Goal: Browse casually

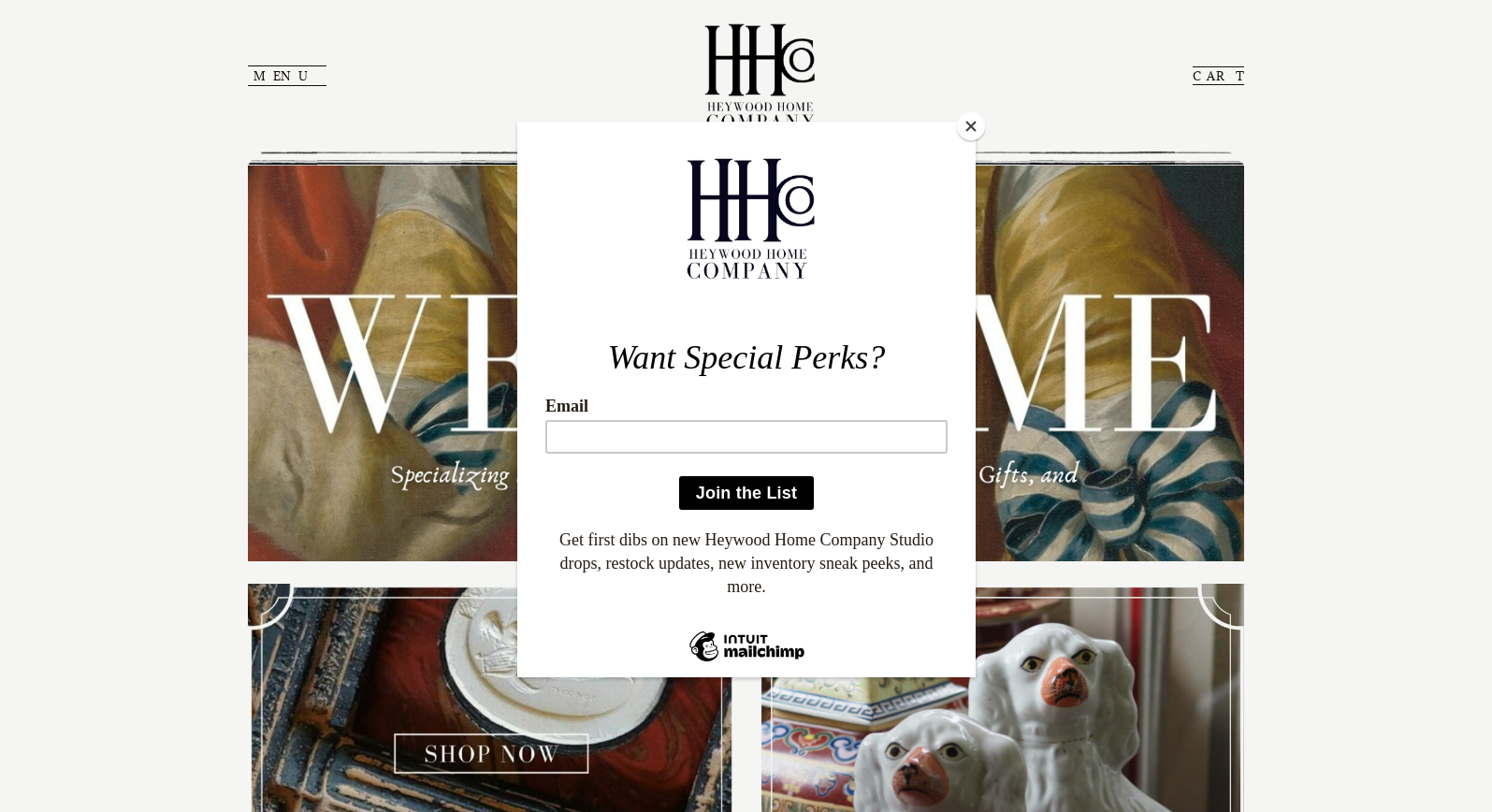
click at [137, 580] on div at bounding box center [746, 406] width 1492 height 812
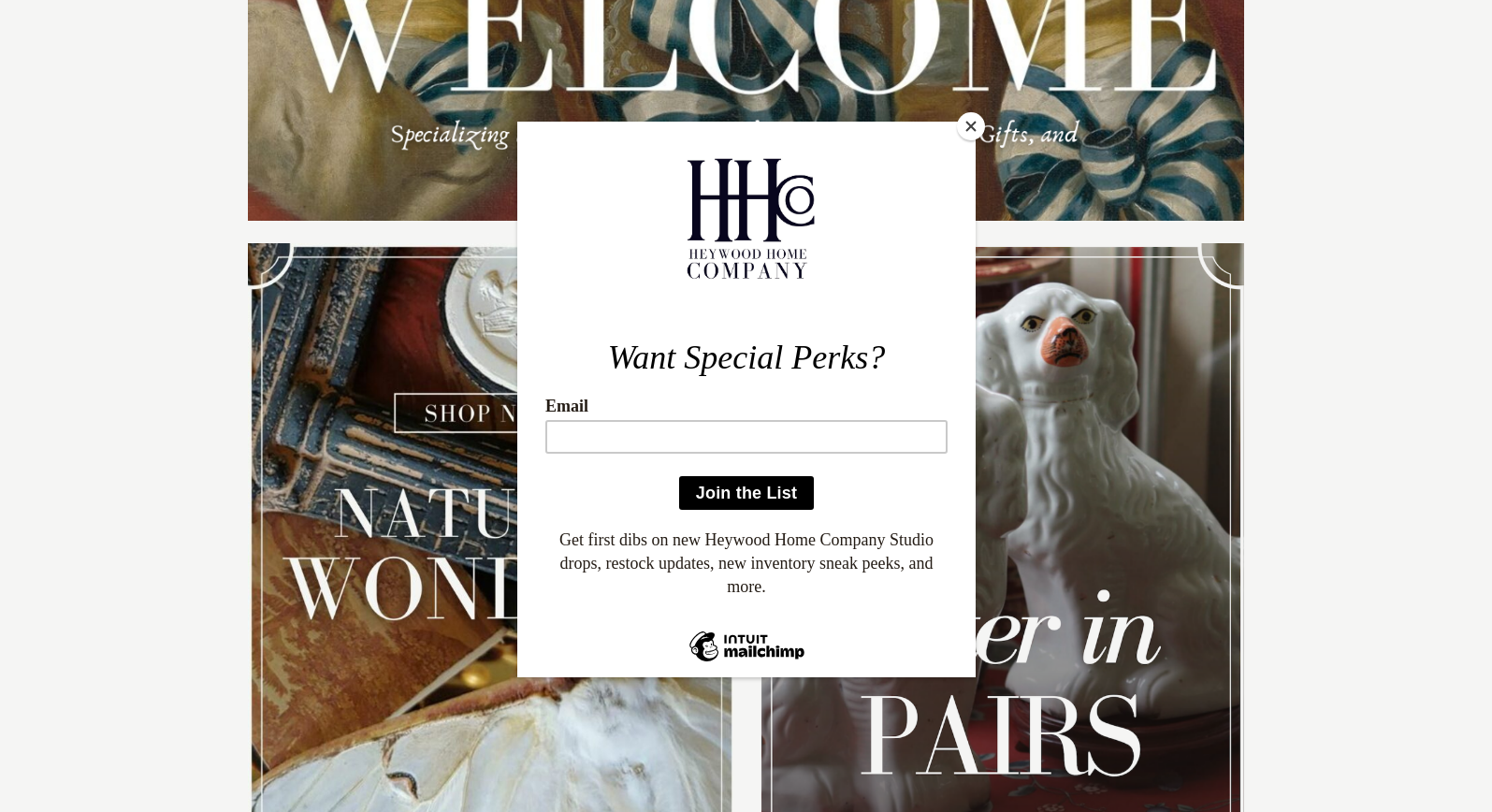
scroll to position [340, 0]
click at [968, 124] on button "Close" at bounding box center [971, 126] width 28 height 28
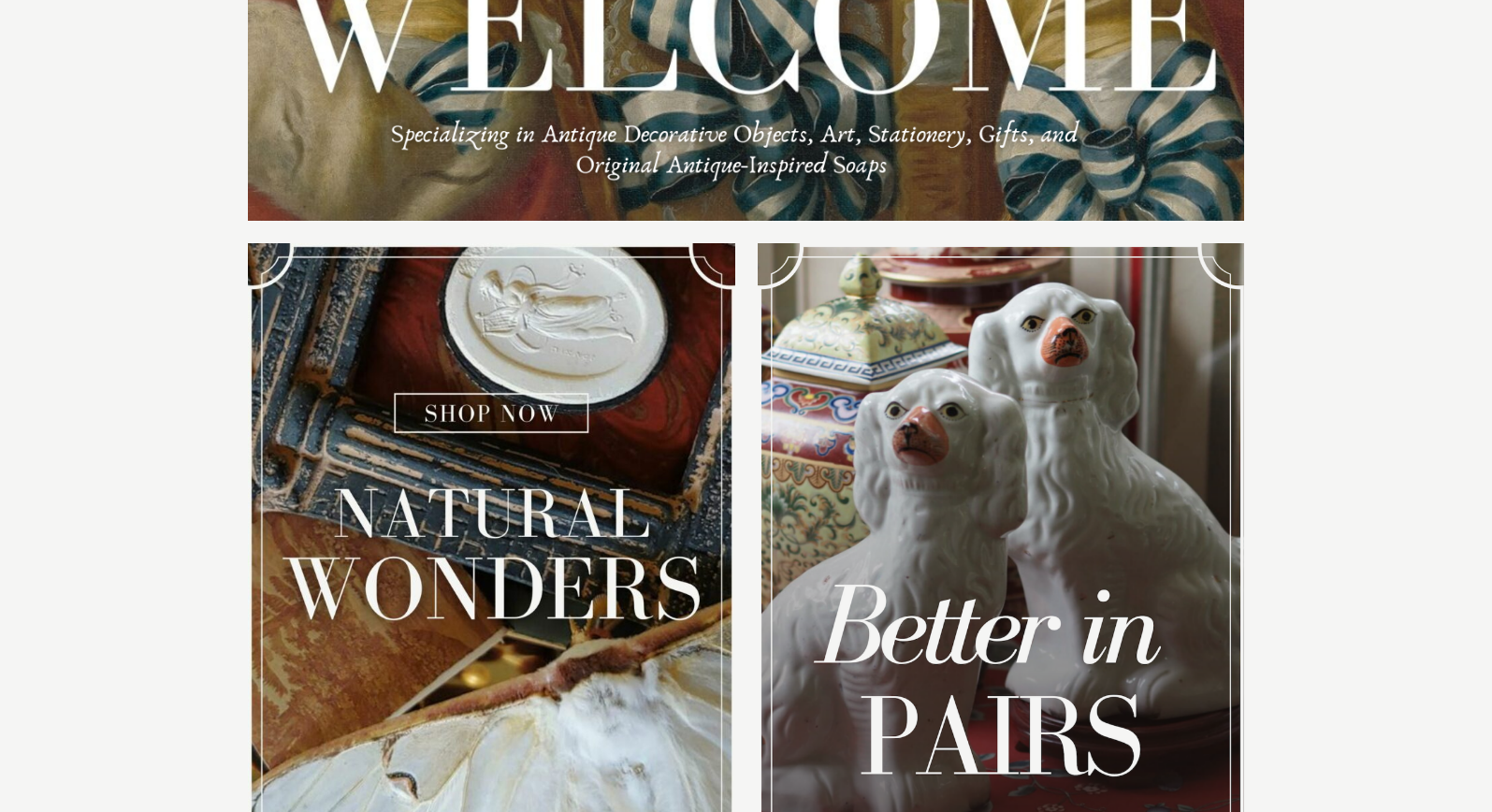
click at [521, 406] on img at bounding box center [491, 588] width 486 height 689
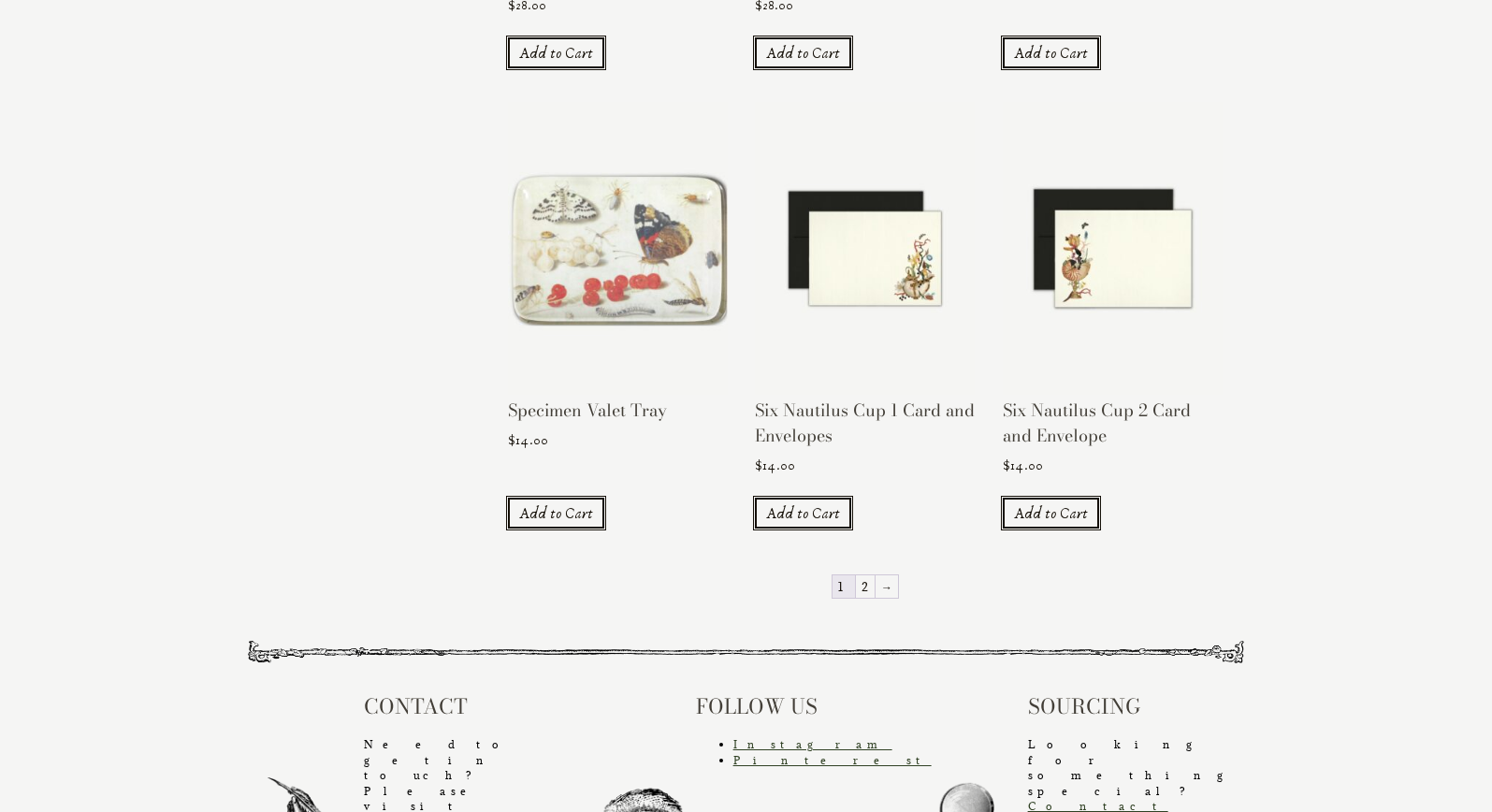
scroll to position [1676, 0]
click at [891, 577] on link "→" at bounding box center [886, 588] width 23 height 23
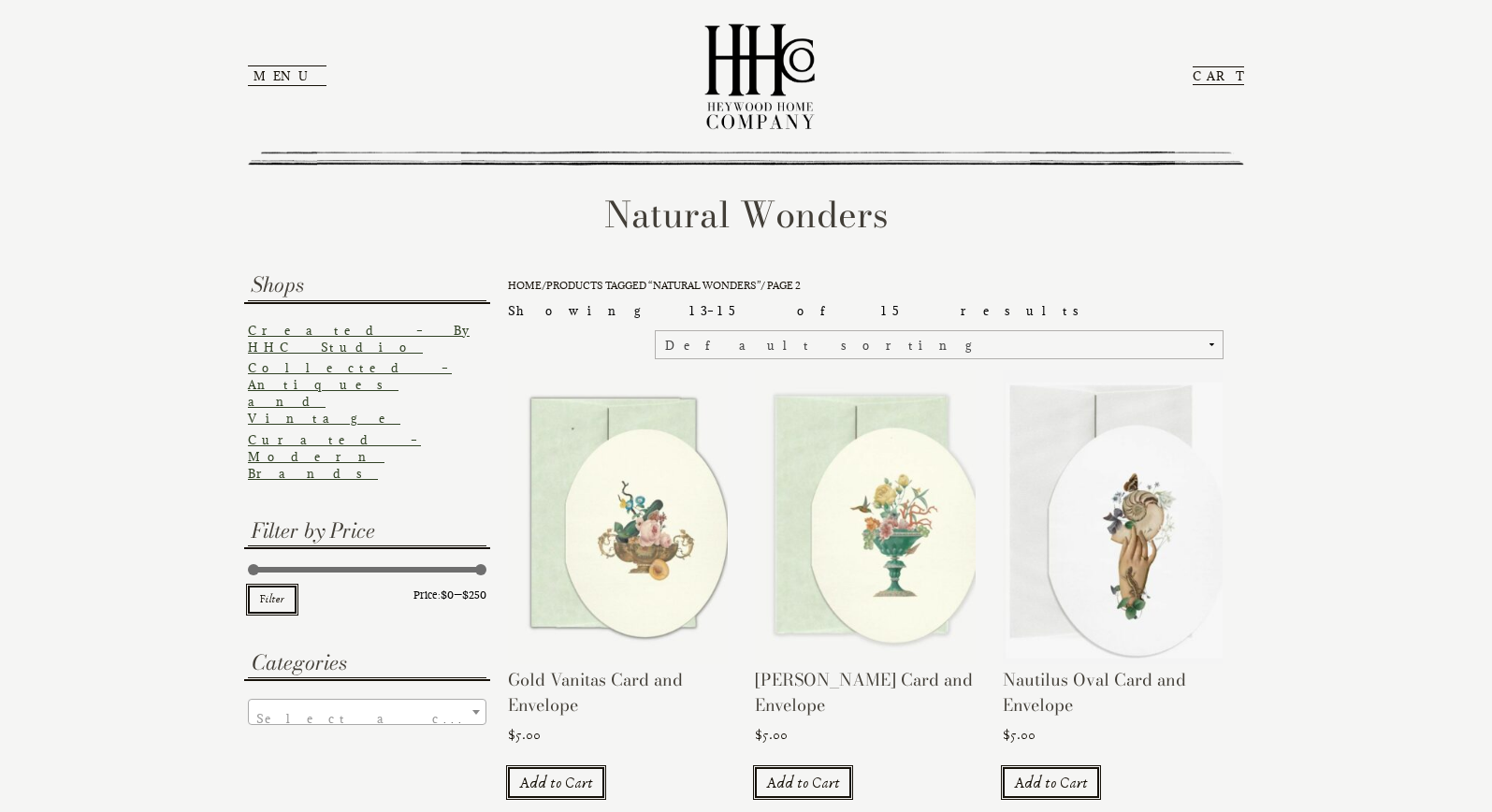
click at [261, 79] on button "Menu" at bounding box center [287, 75] width 78 height 21
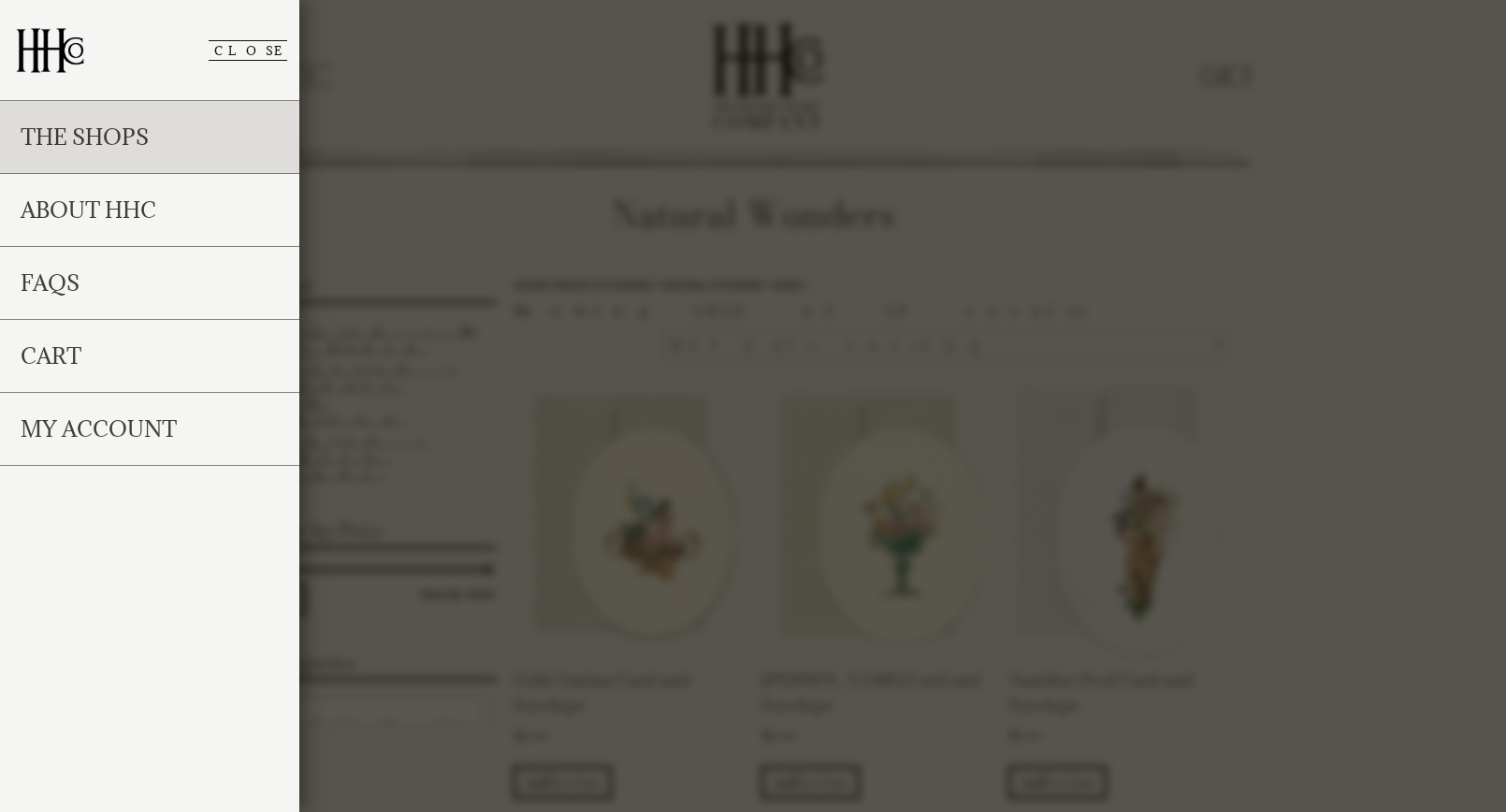
click at [147, 138] on link "The Shops" at bounding box center [150, 138] width 300 height 73
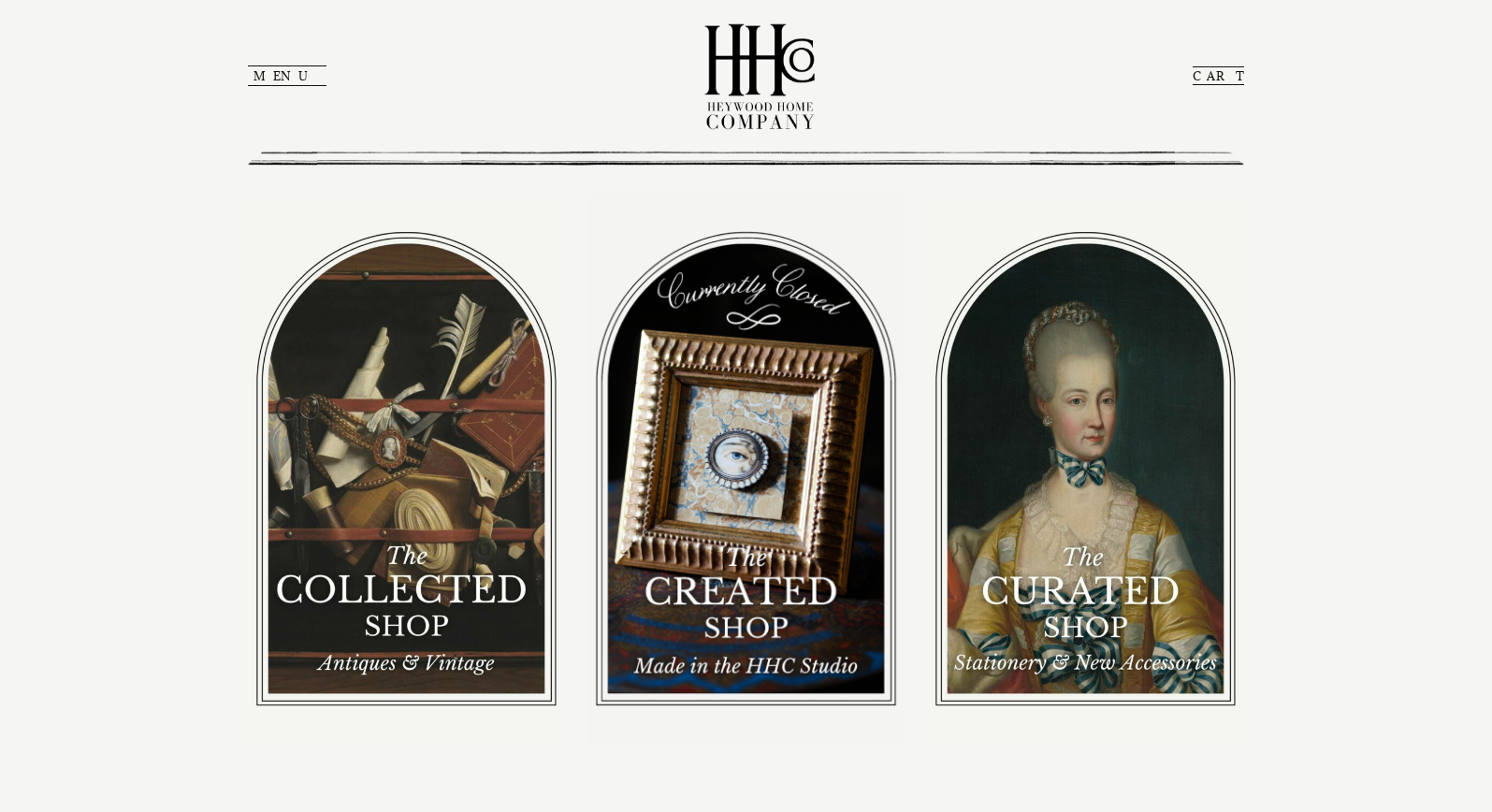
click at [734, 510] on img at bounding box center [746, 469] width 318 height 550
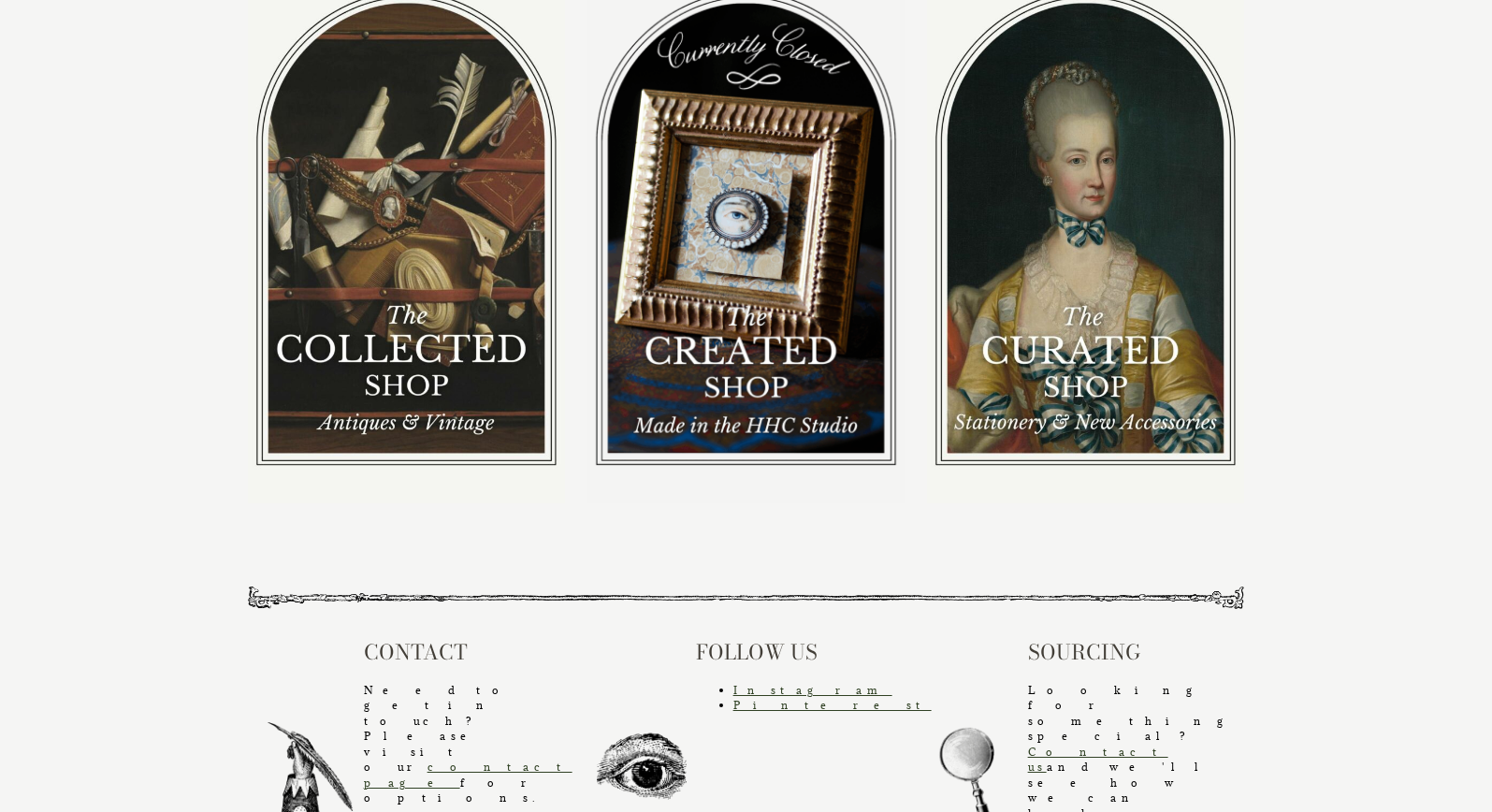
scroll to position [238, 0]
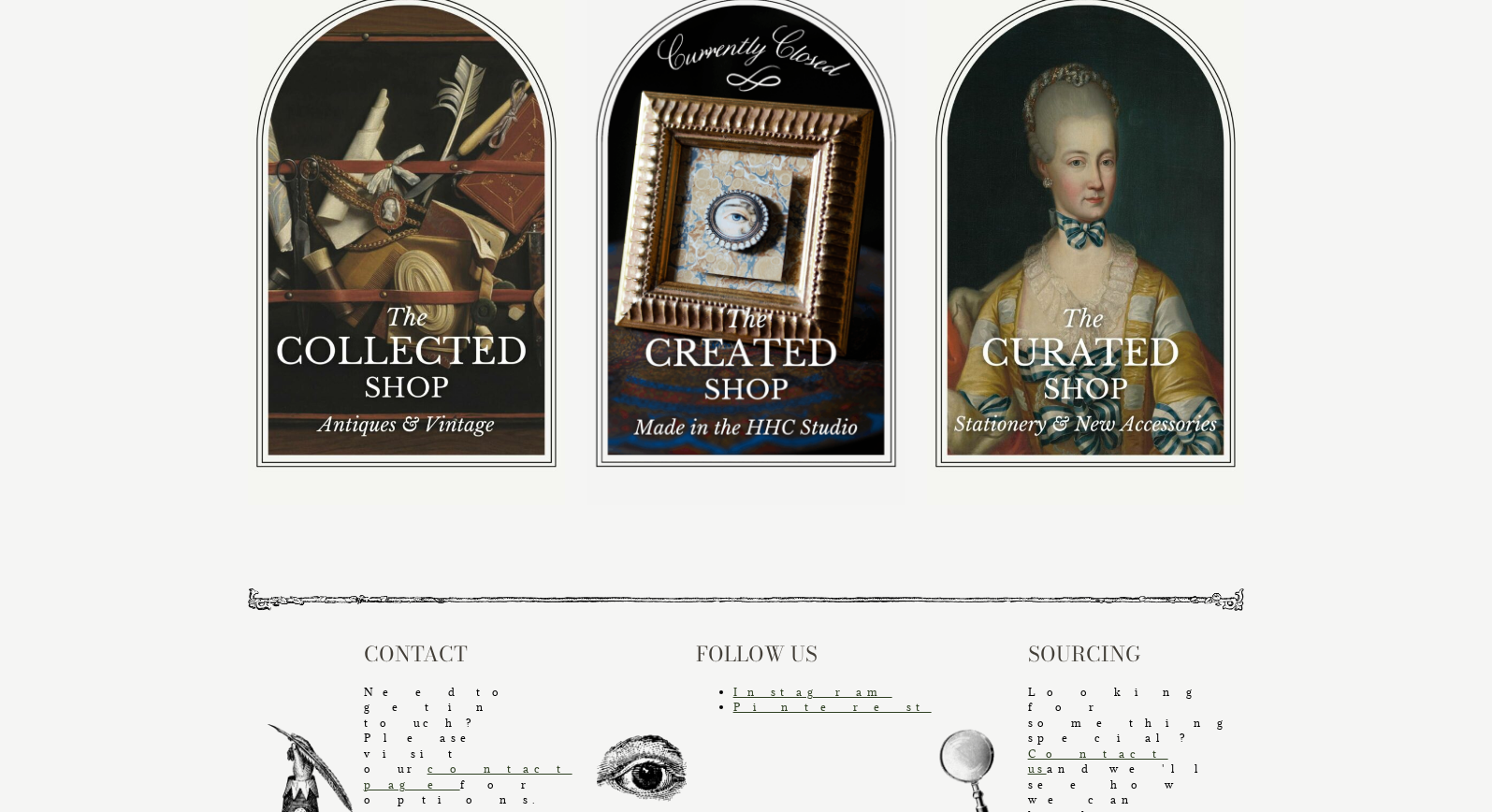
click at [755, 394] on img at bounding box center [746, 230] width 318 height 550
click at [726, 241] on img at bounding box center [746, 230] width 318 height 550
click at [356, 312] on img at bounding box center [407, 229] width 318 height 549
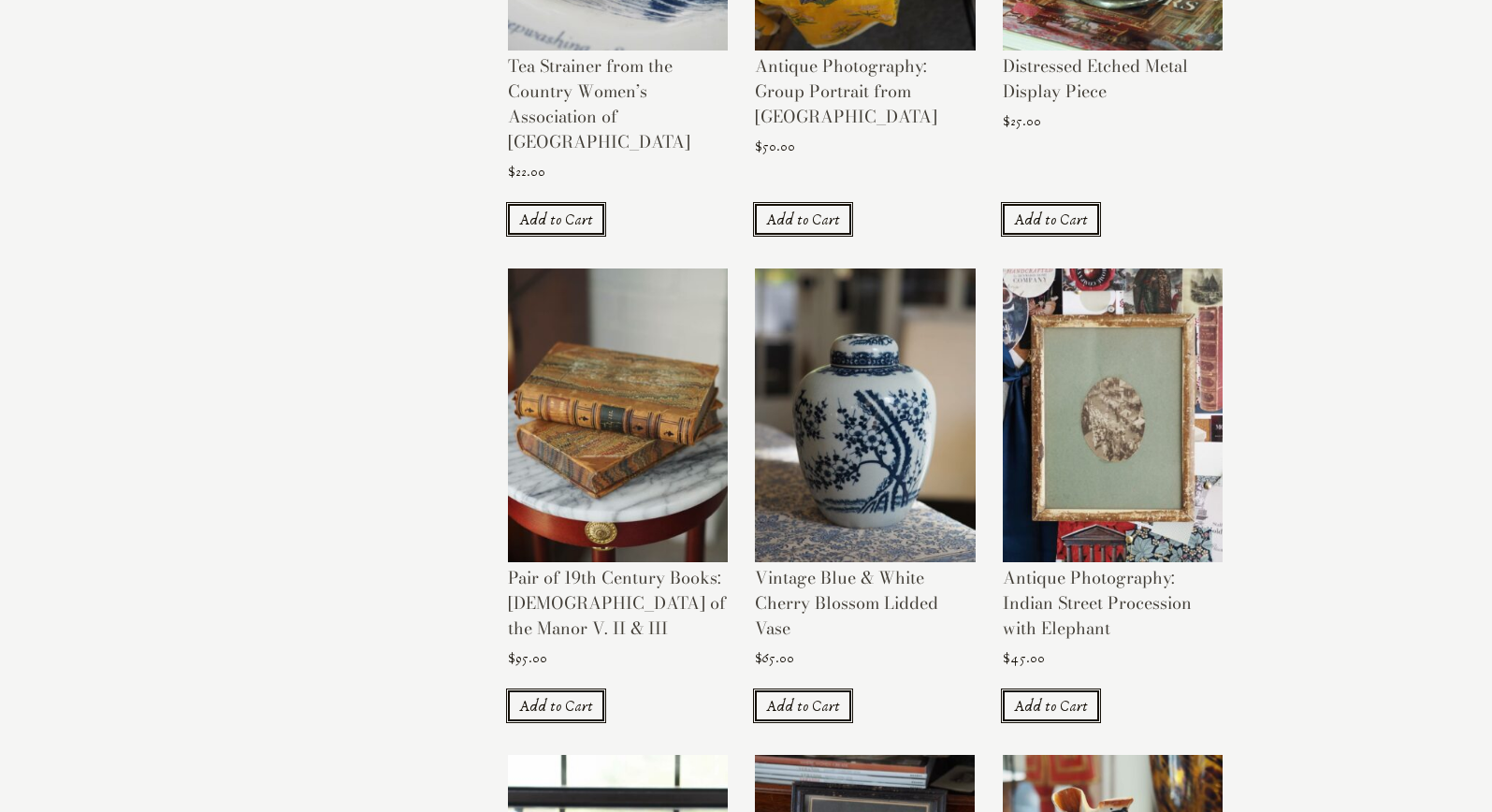
scroll to position [1068, 0]
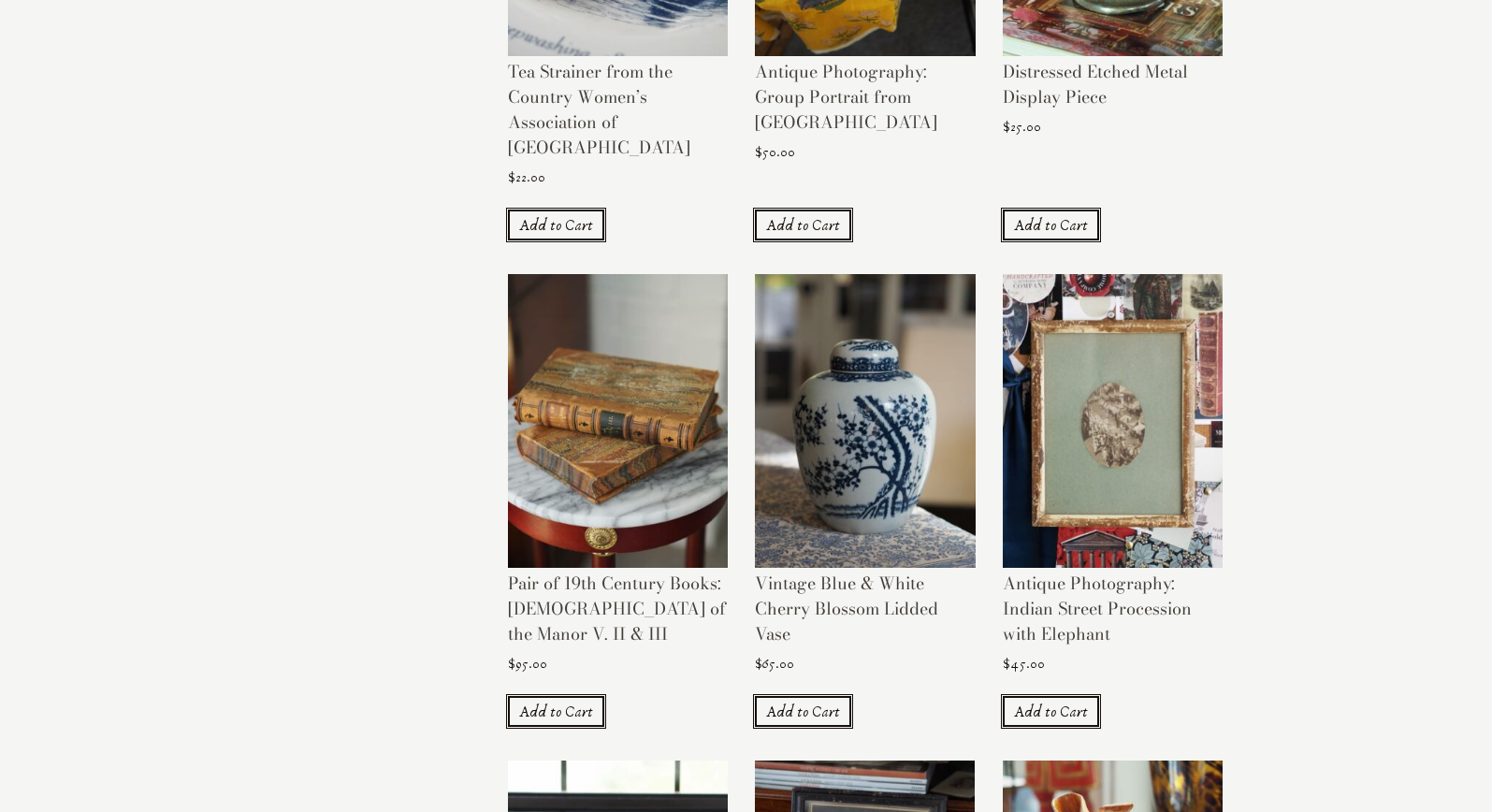
click at [1143, 399] on img at bounding box center [1112, 421] width 219 height 294
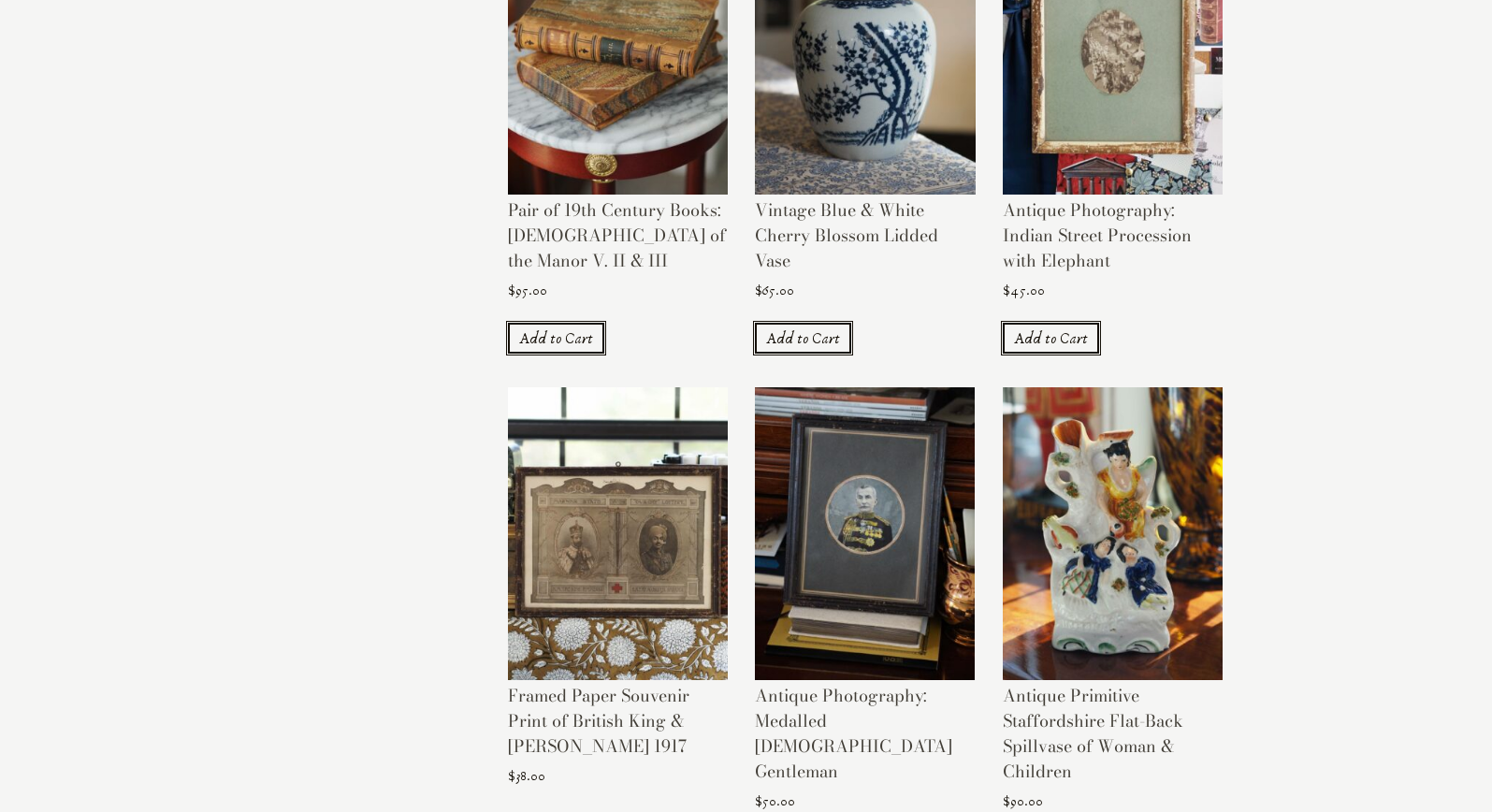
scroll to position [1581, 0]
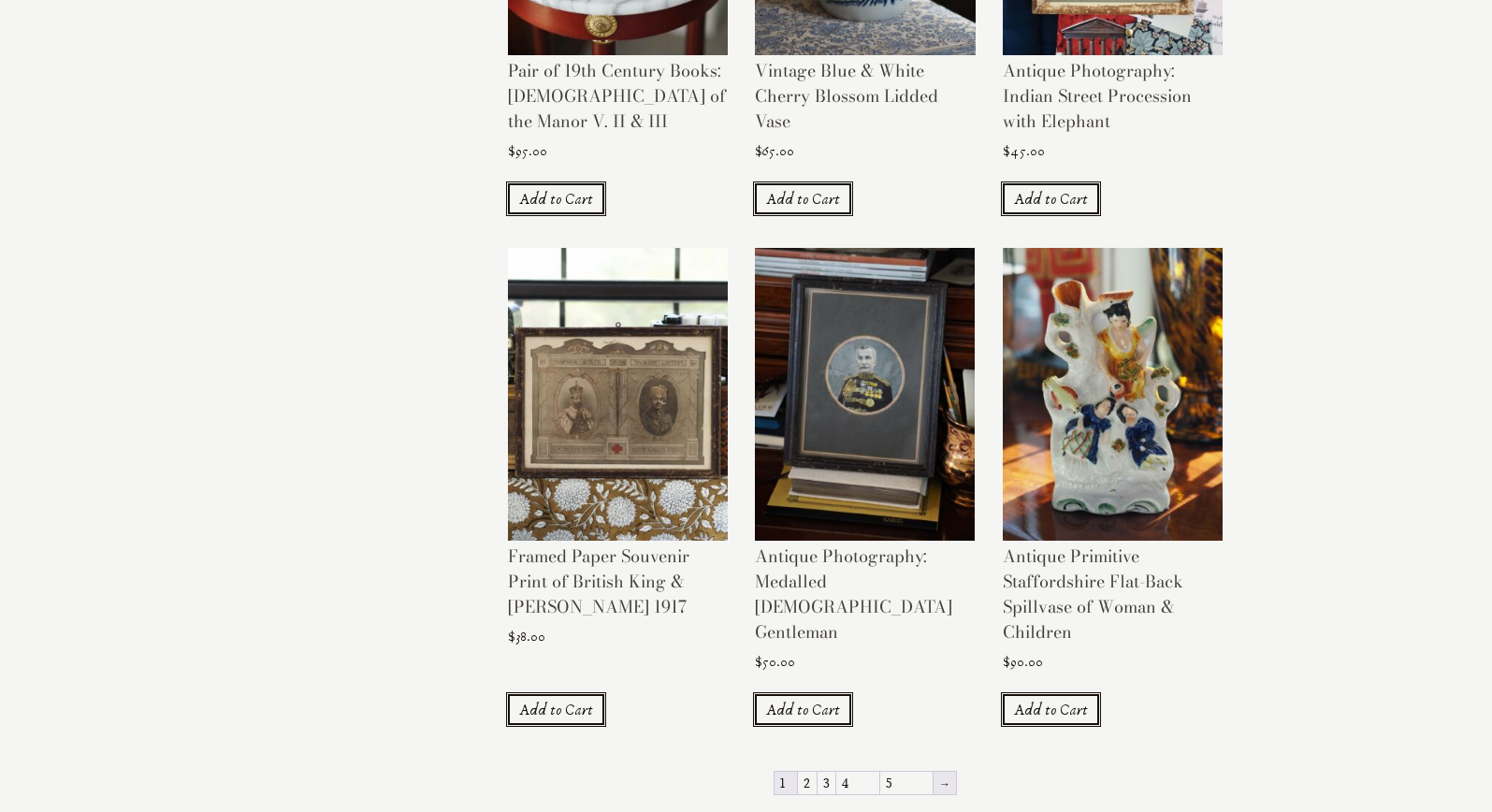
click at [934, 772] on link "→" at bounding box center [945, 783] width 23 height 23
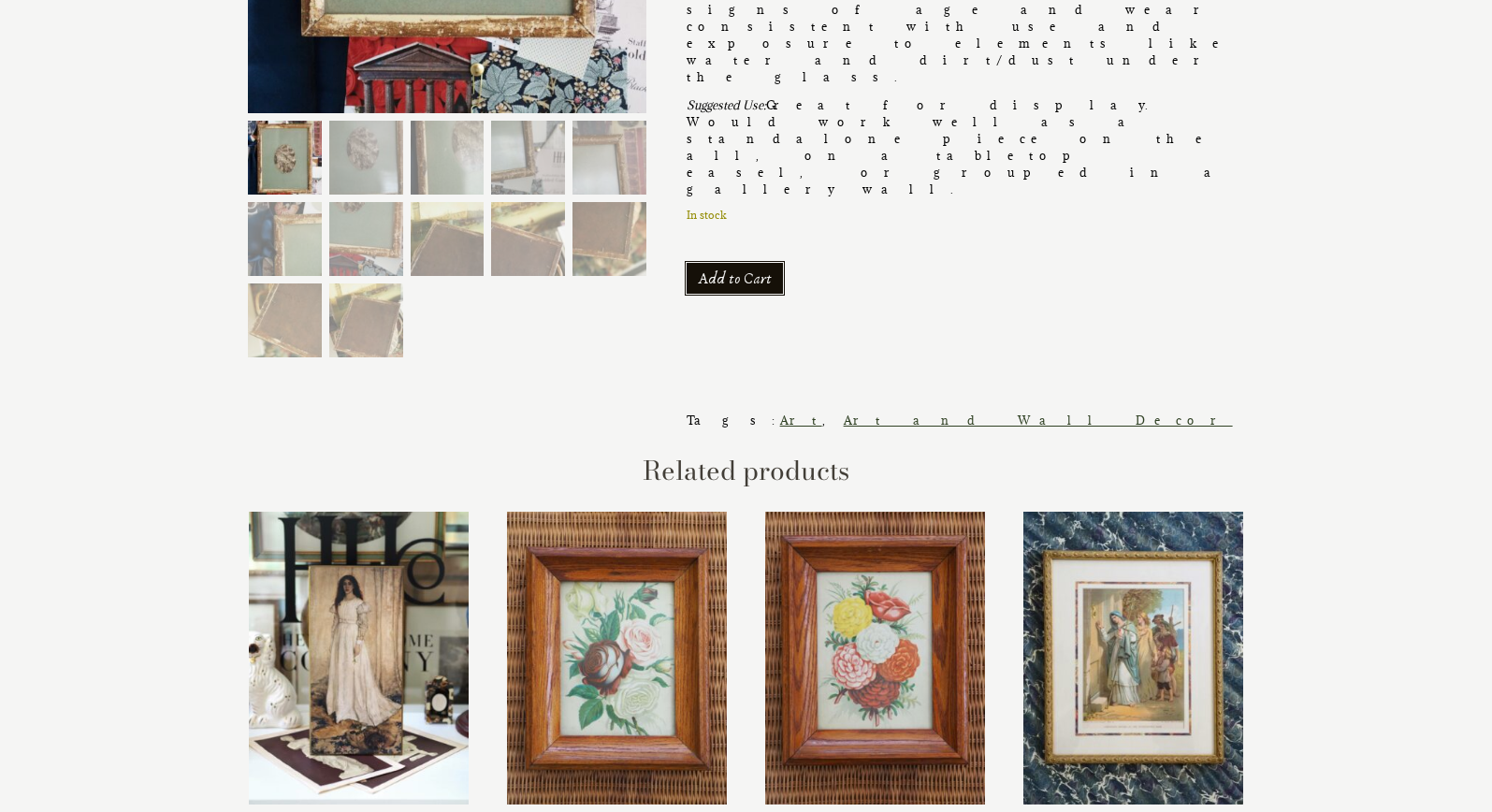
scroll to position [636, 0]
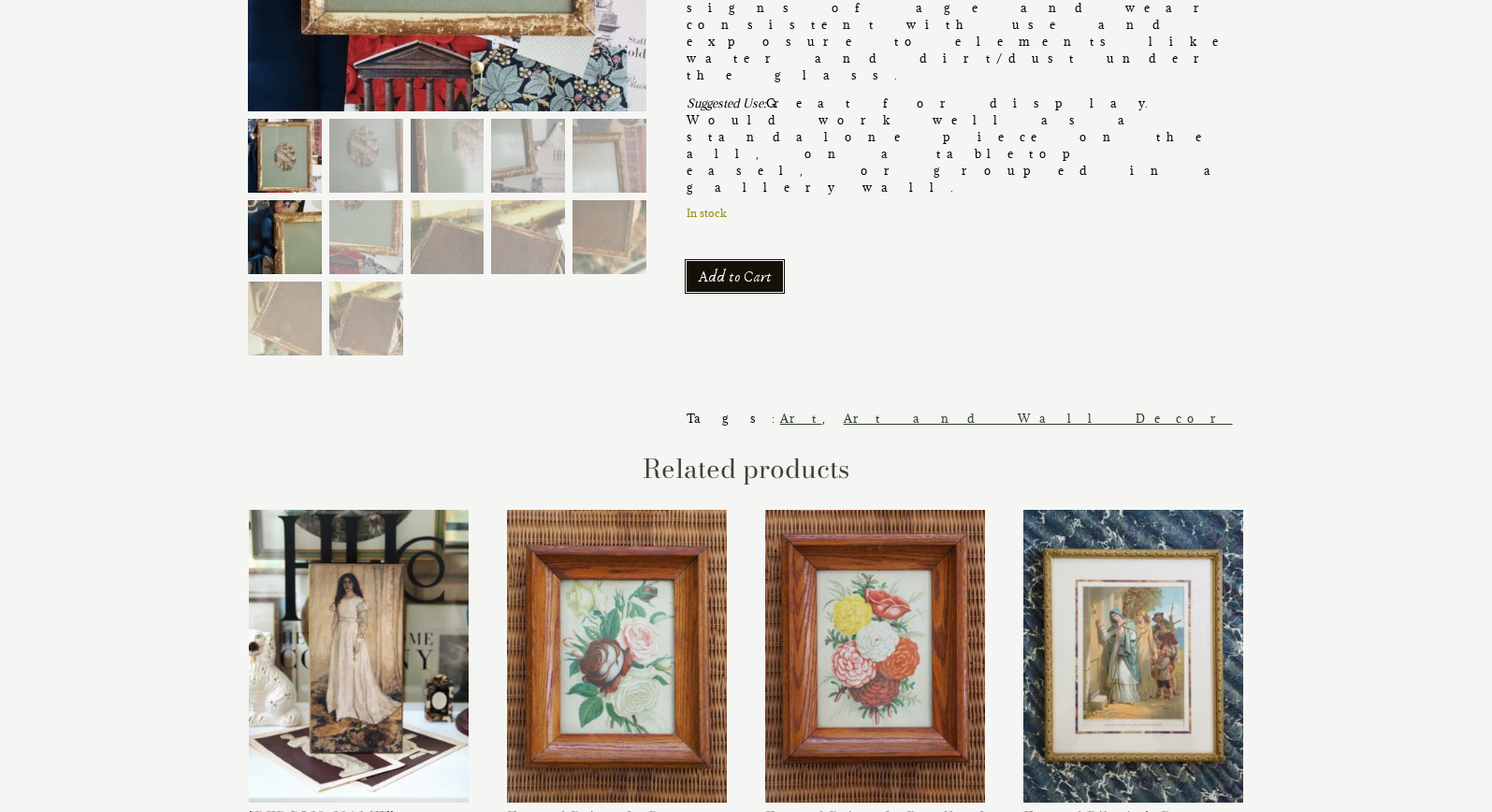
click at [282, 225] on img at bounding box center [285, 237] width 73 height 73
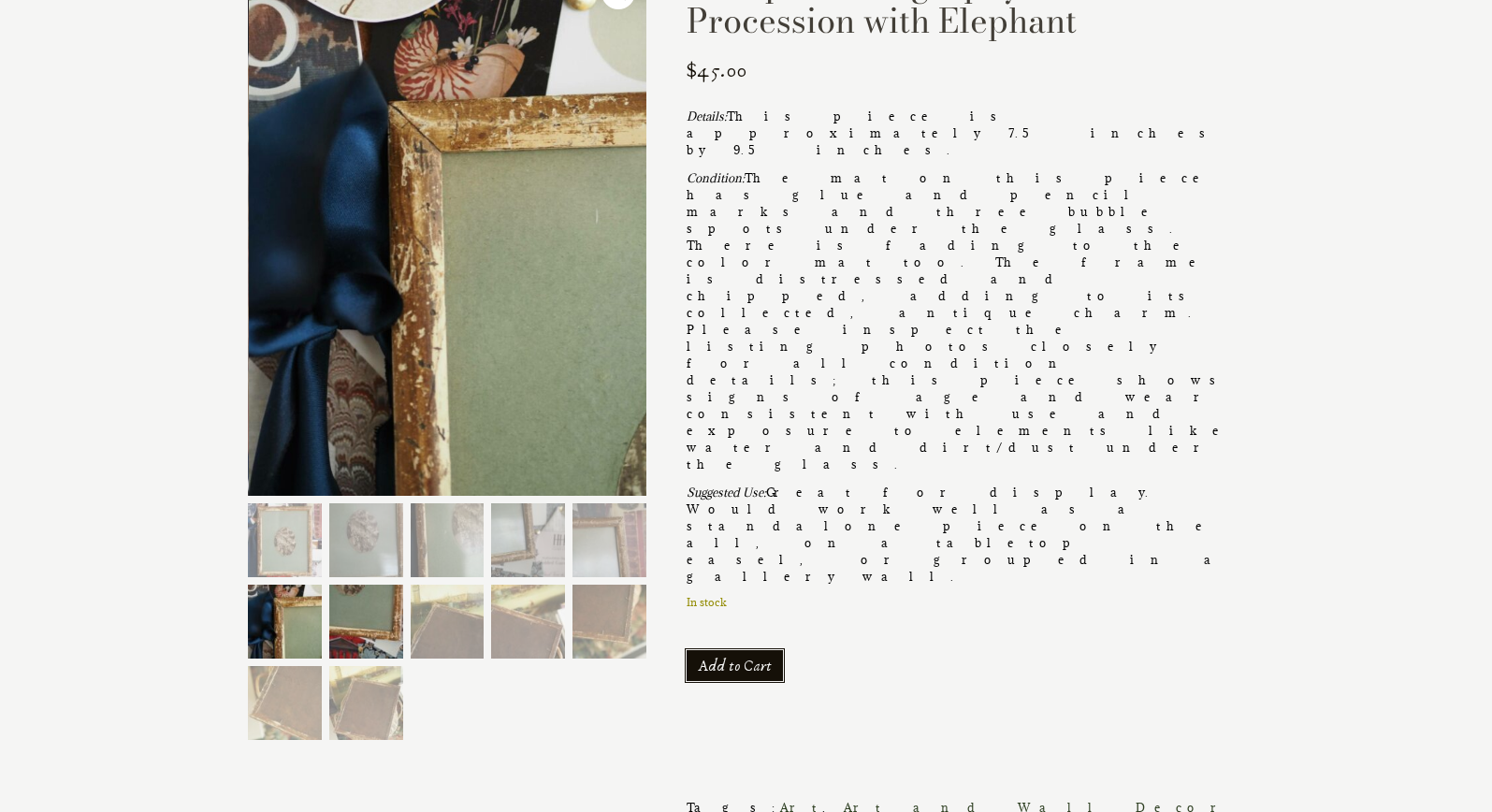
scroll to position [231, 0]
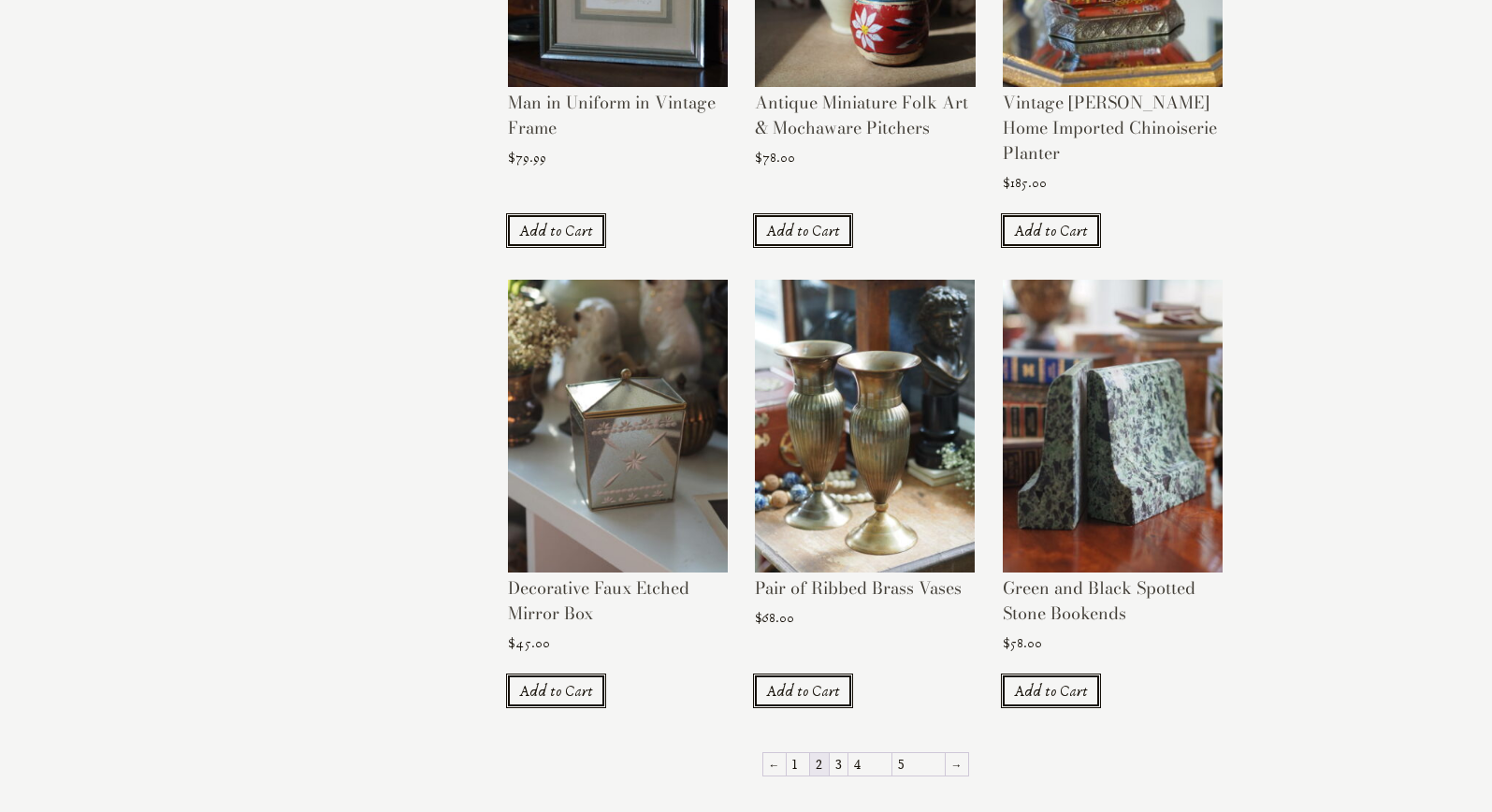
scroll to position [1550, 0]
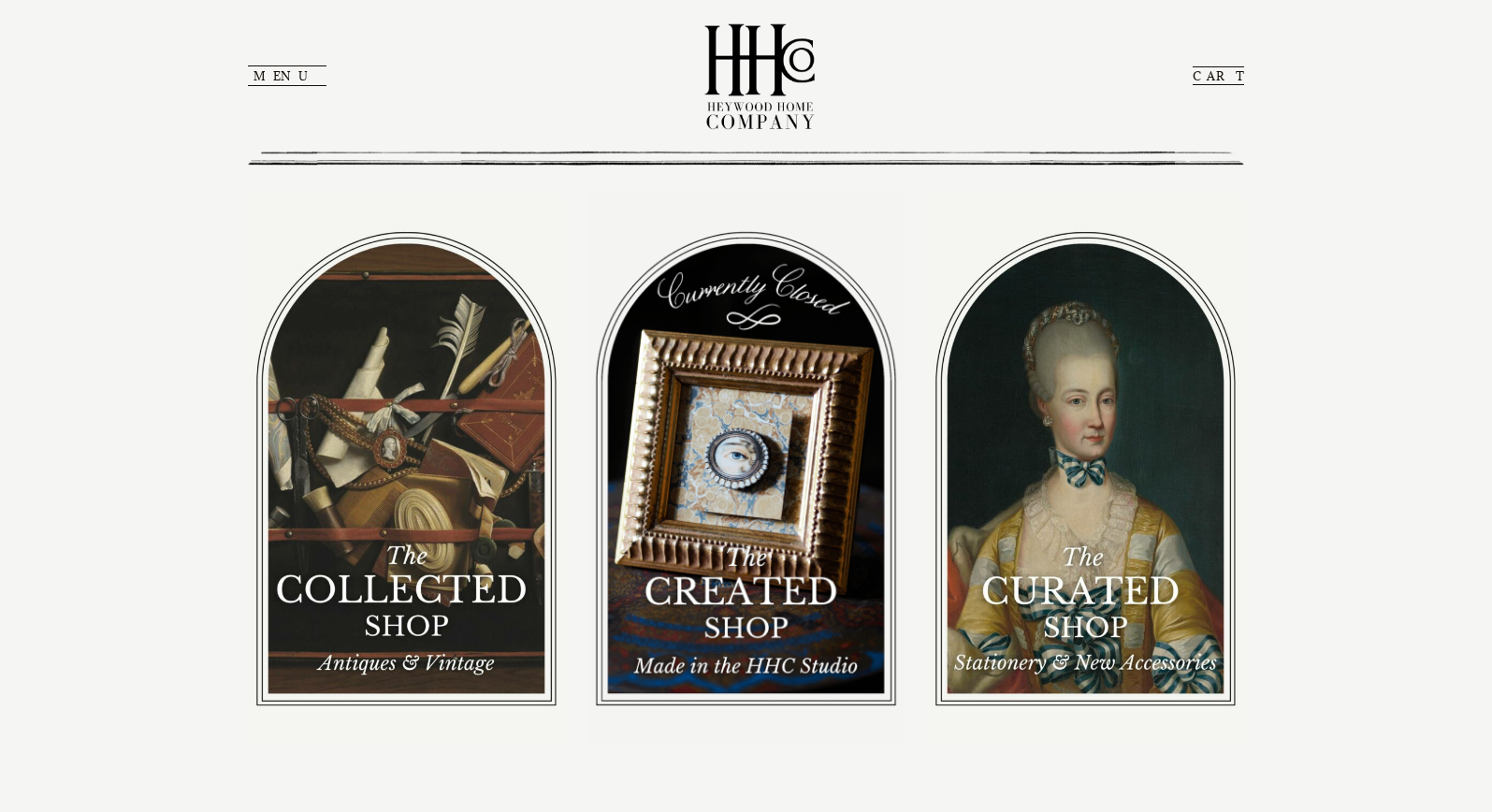
scroll to position [238, 0]
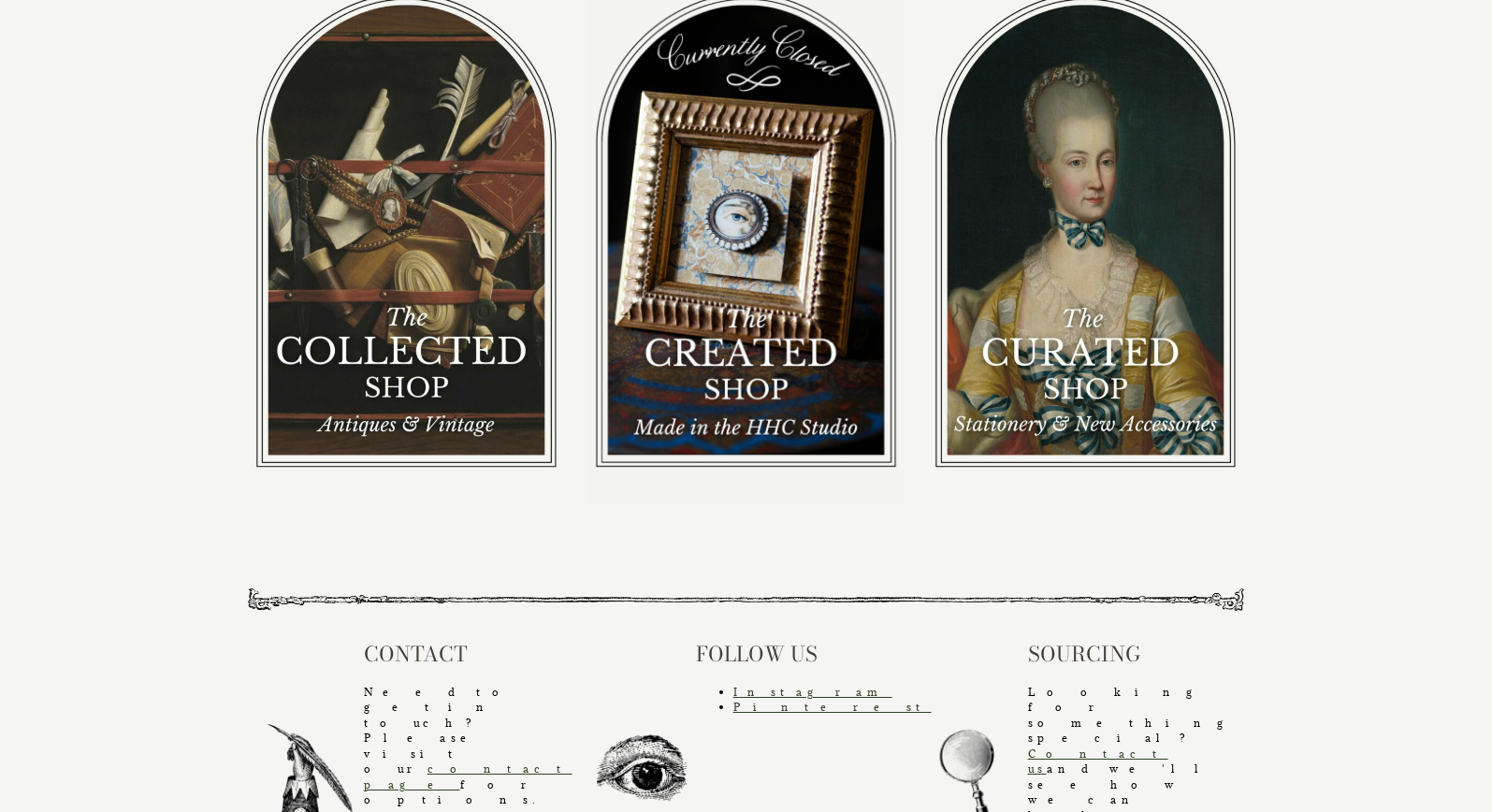
click at [1089, 342] on img at bounding box center [1086, 229] width 318 height 549
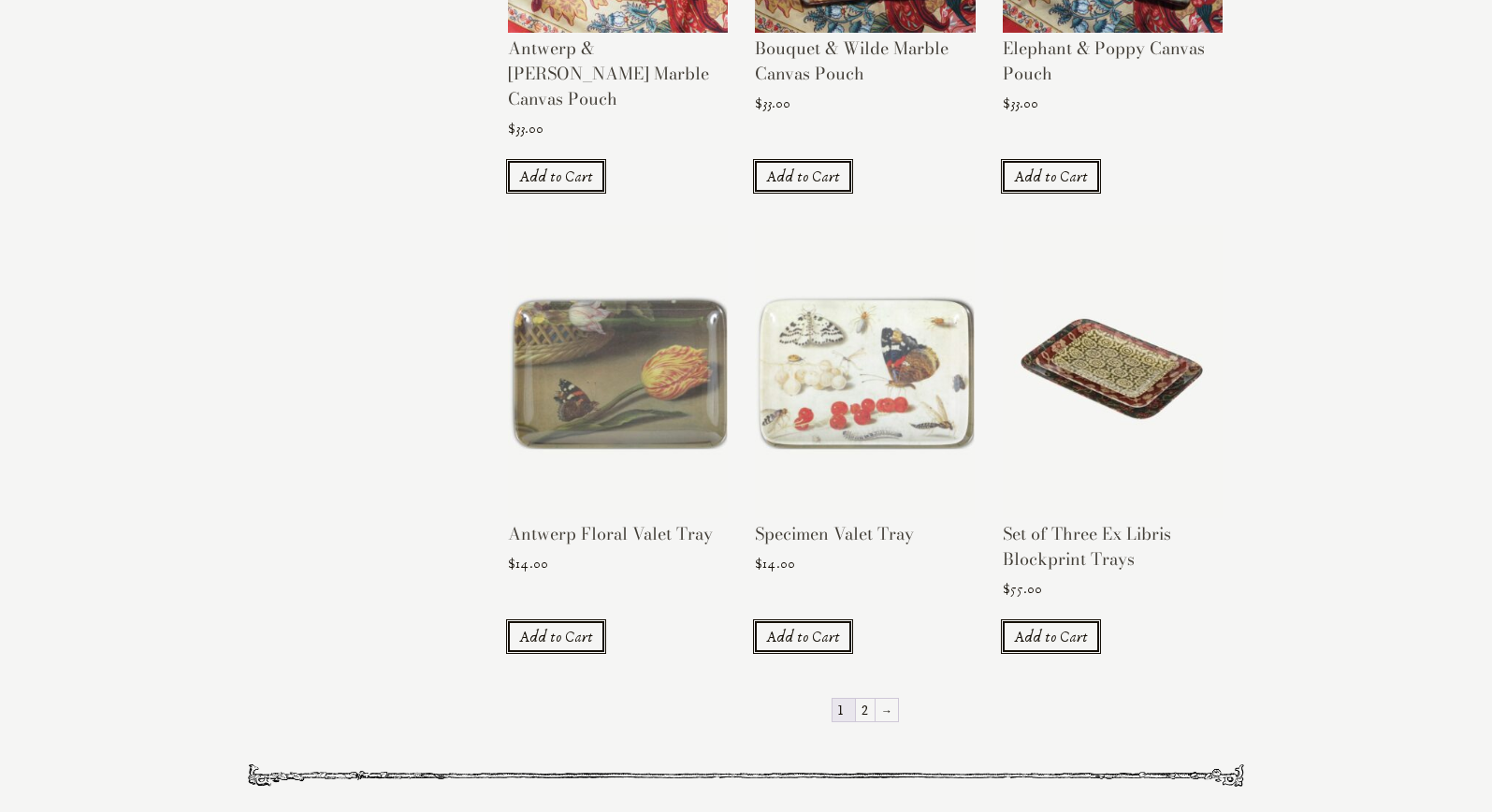
scroll to position [1603, 0]
click at [1108, 363] on img at bounding box center [1112, 373] width 219 height 294
click at [880, 700] on link "→" at bounding box center [886, 711] width 23 height 23
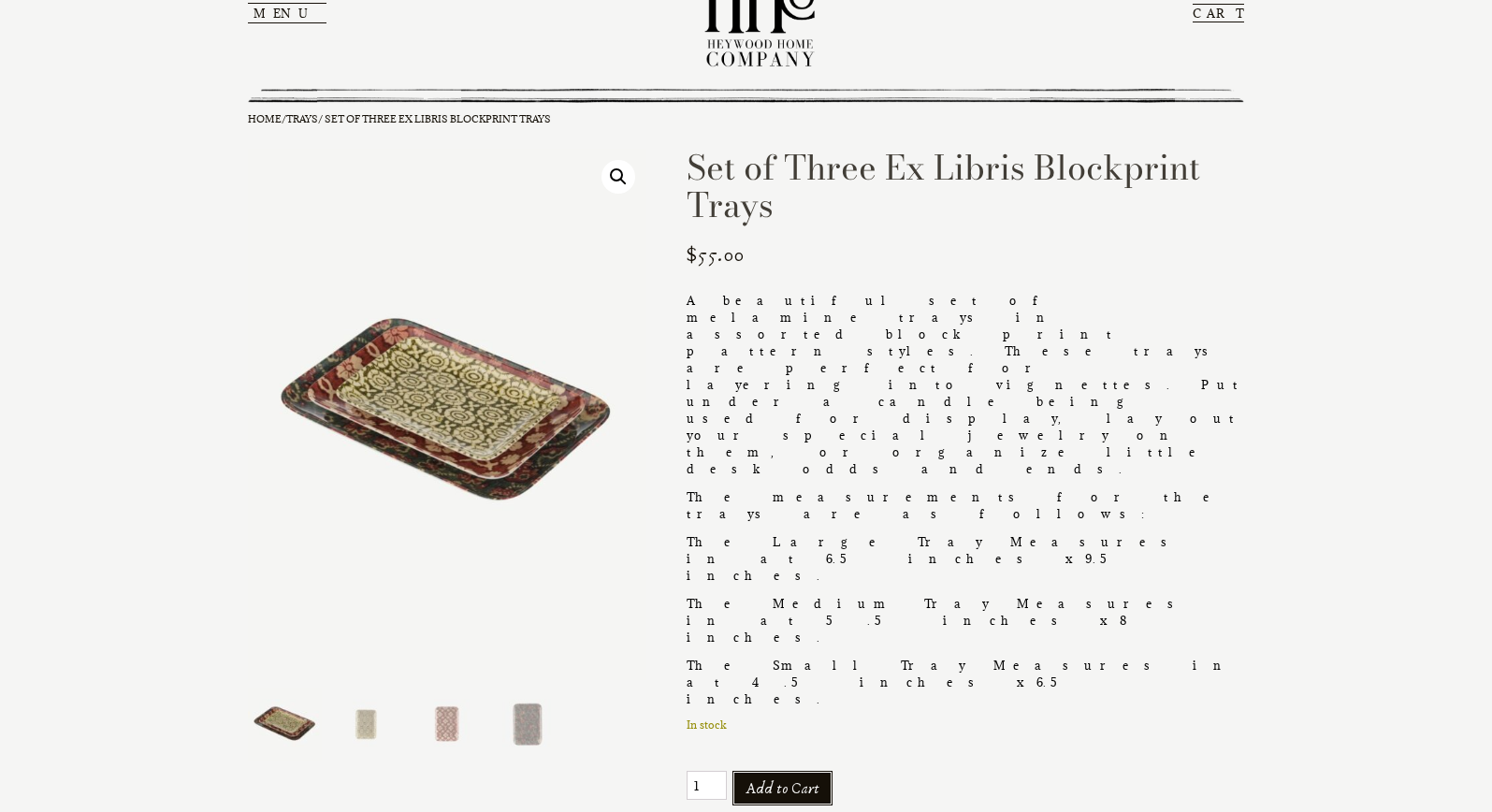
scroll to position [69, 0]
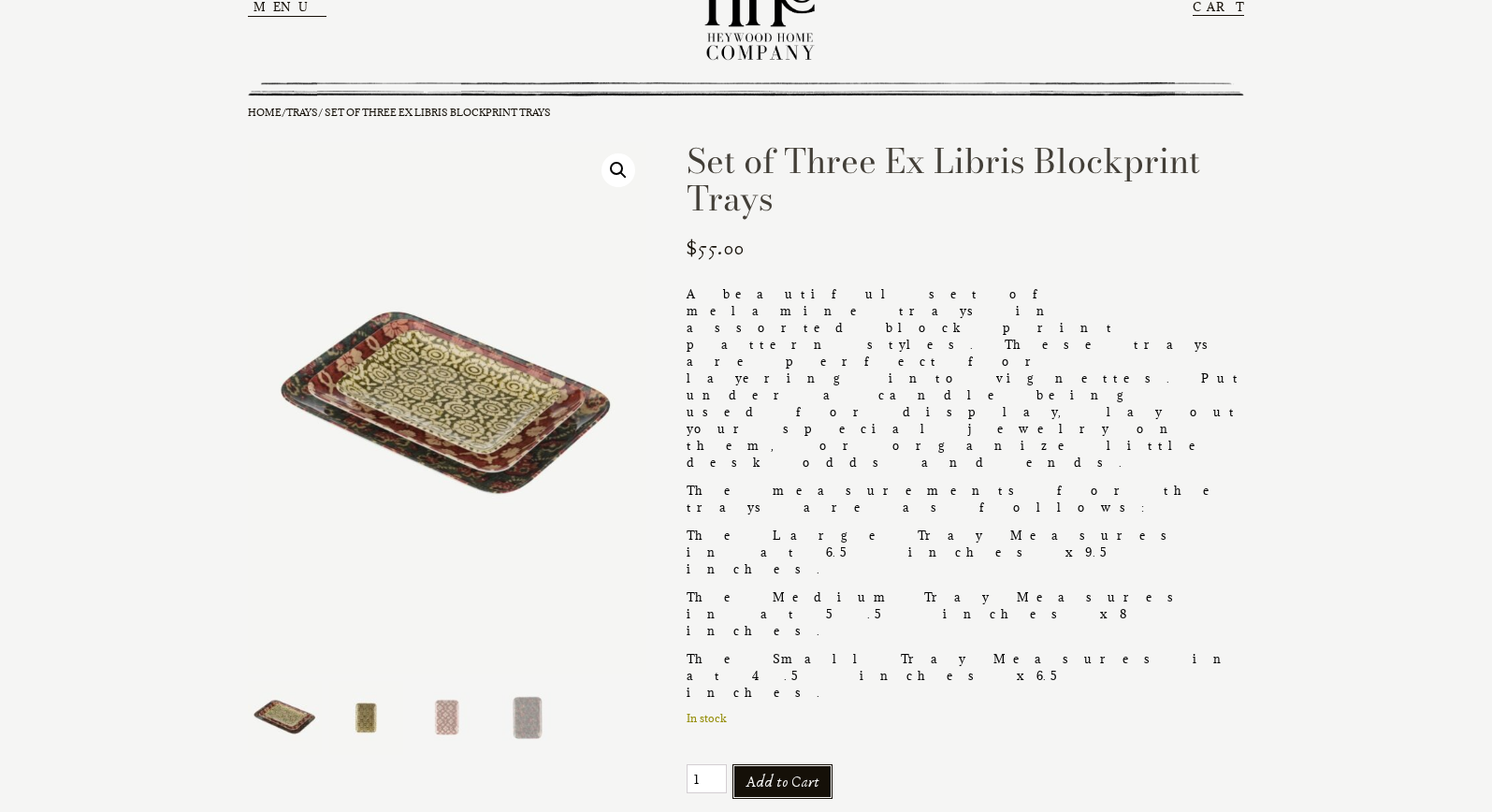
click at [350, 716] on img at bounding box center [366, 718] width 73 height 73
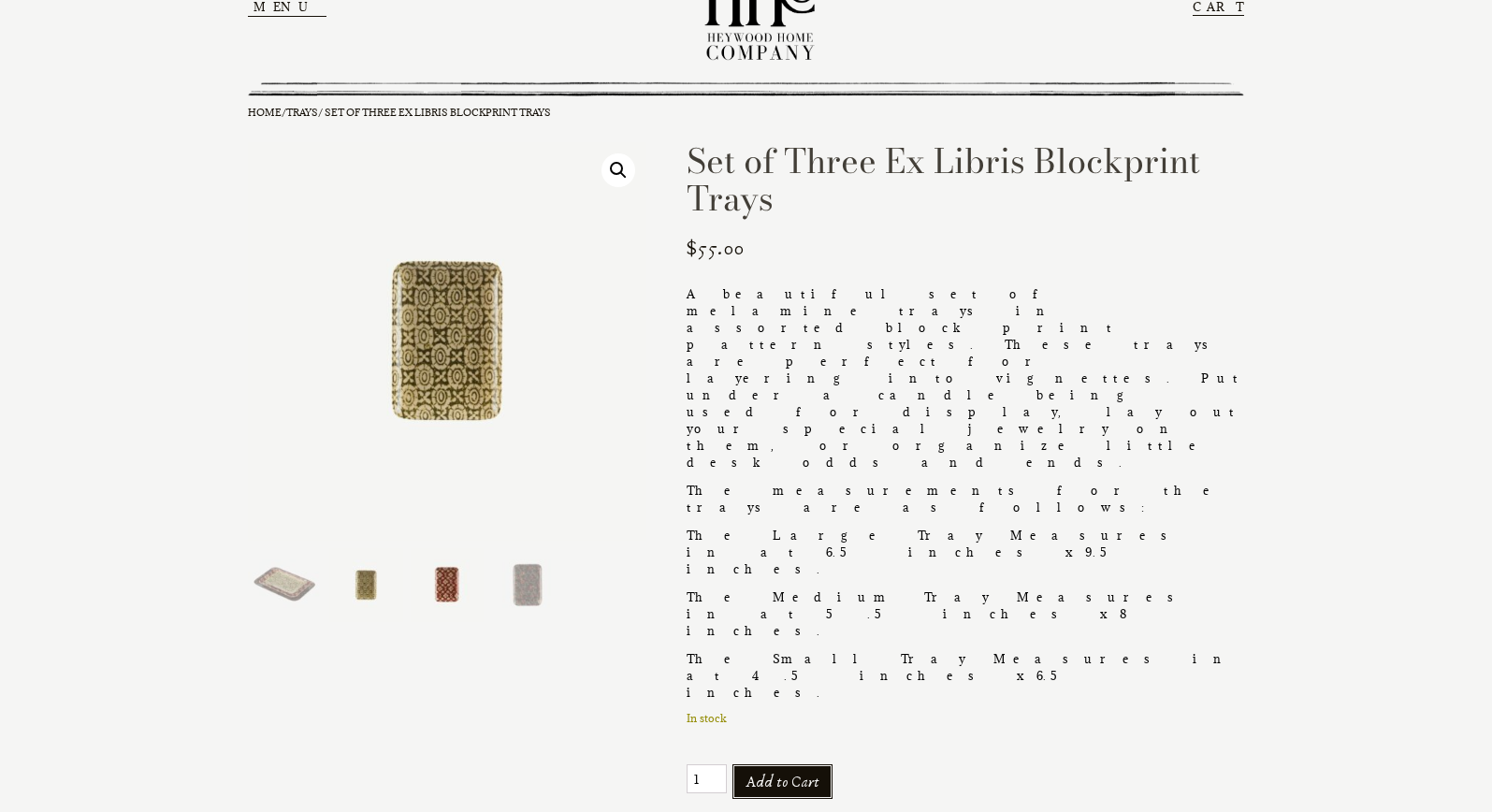
click at [474, 570] on img at bounding box center [448, 585] width 73 height 73
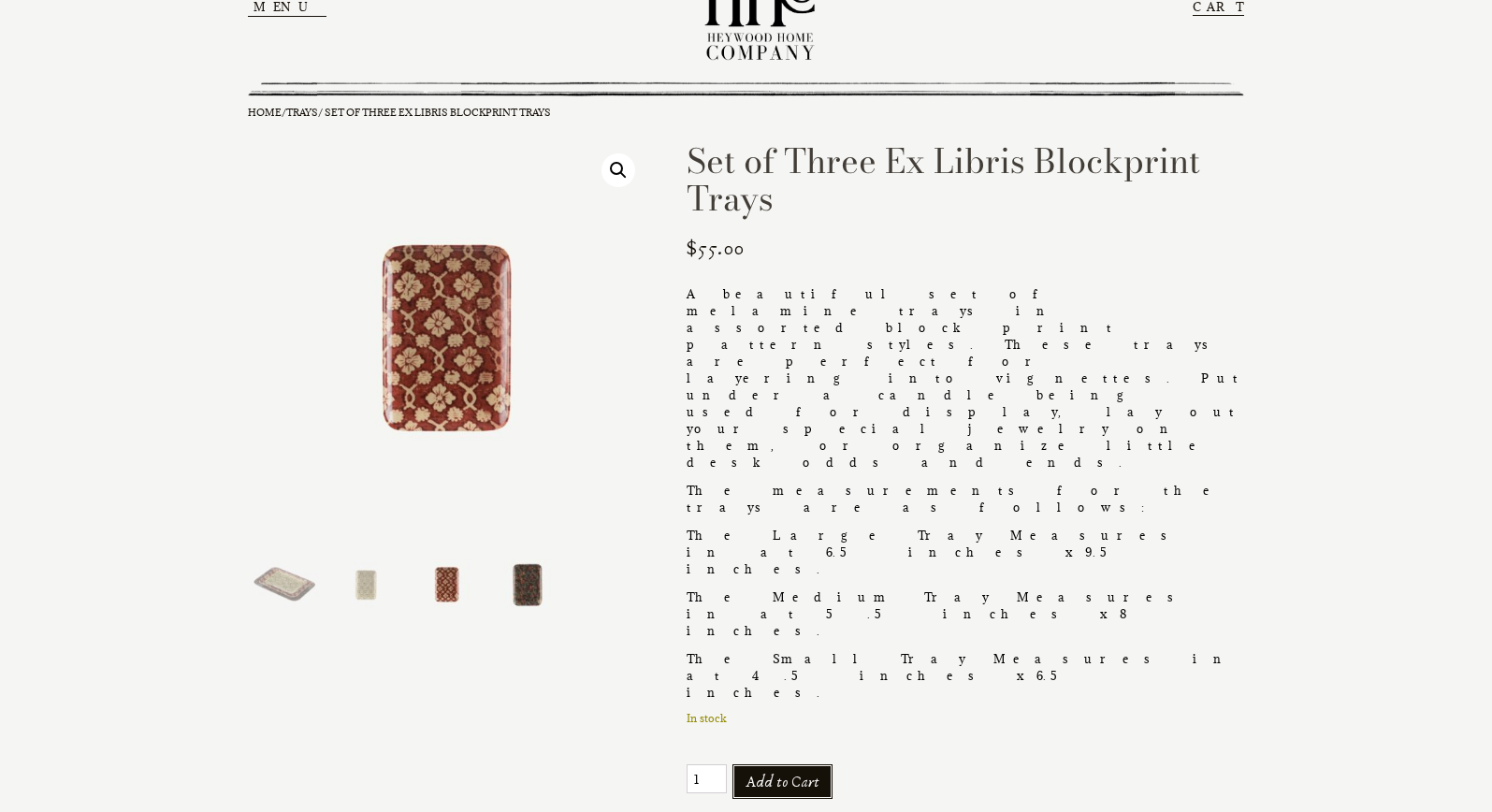
click at [528, 586] on img at bounding box center [528, 585] width 73 height 73
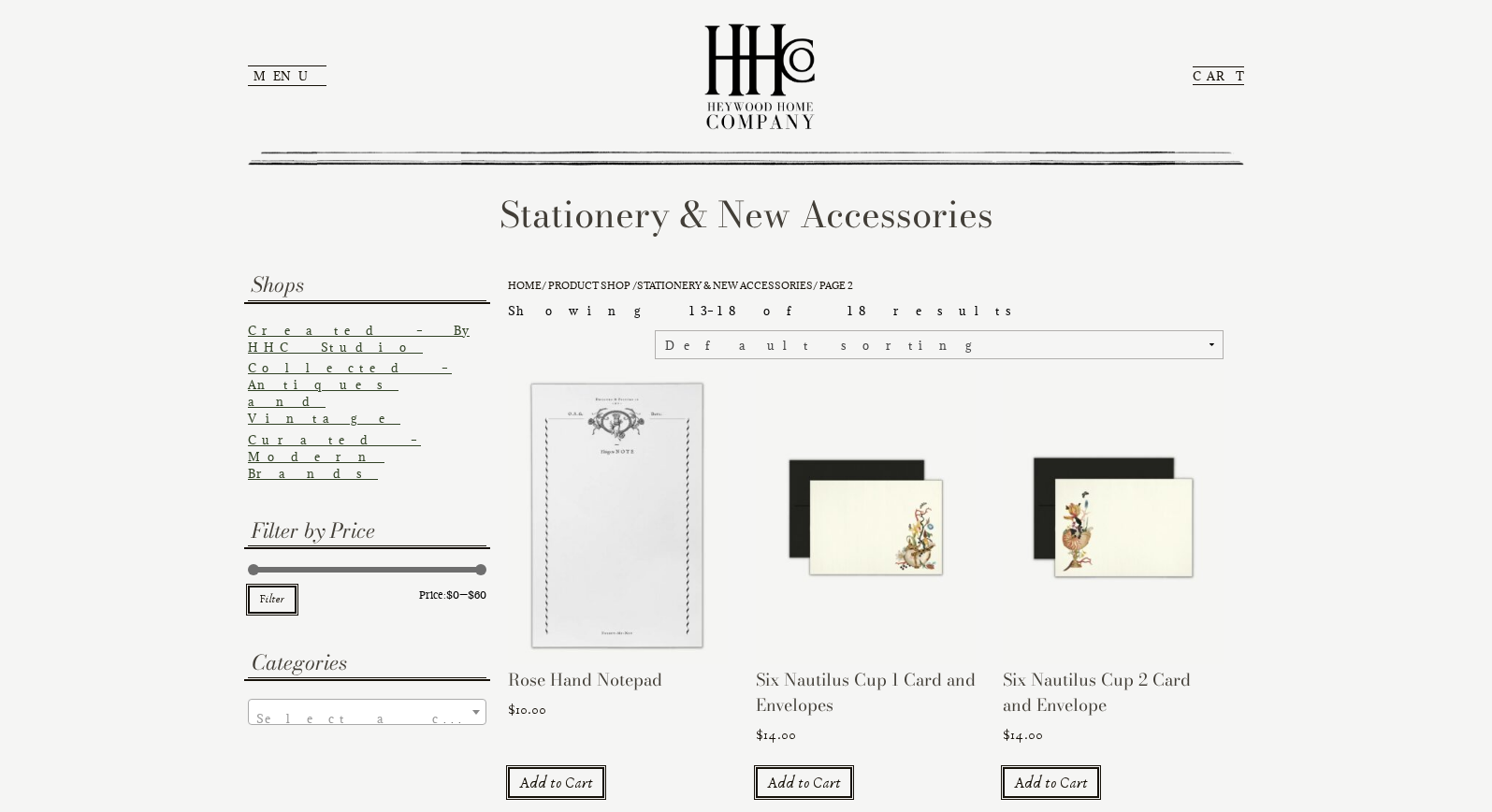
click at [746, 87] on img at bounding box center [759, 75] width 140 height 133
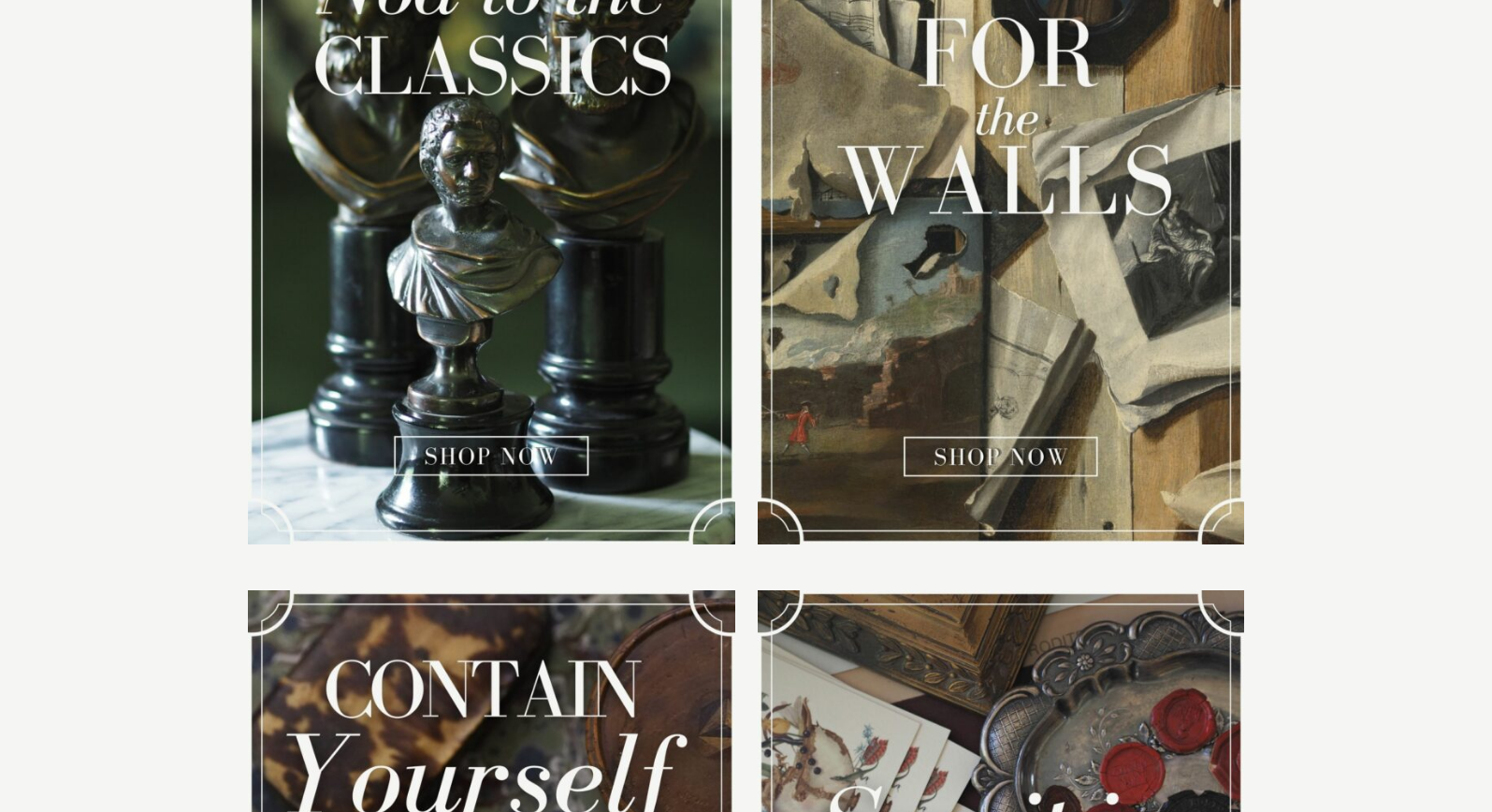
scroll to position [1487, 0]
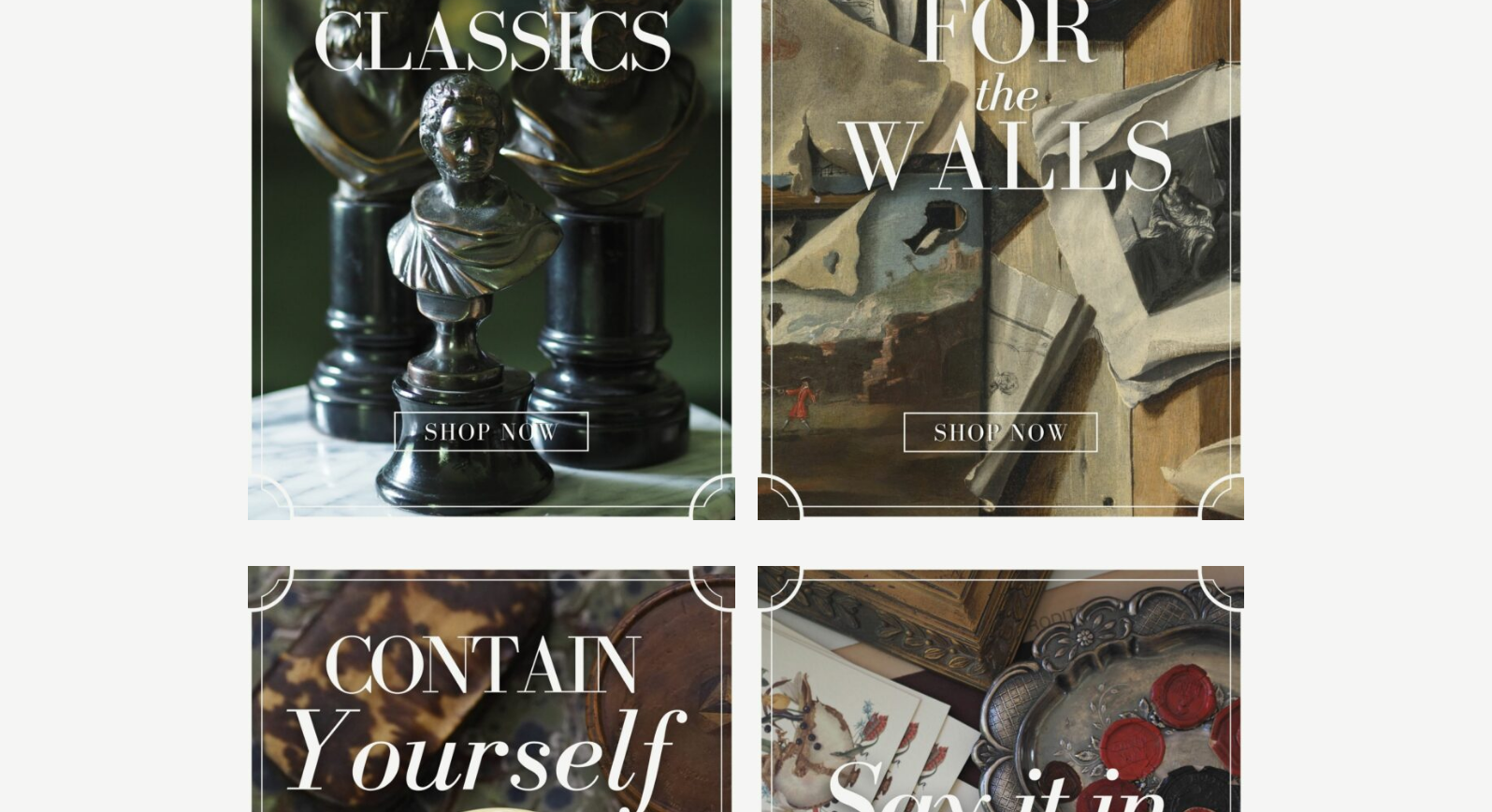
click at [1027, 425] on img at bounding box center [1001, 176] width 486 height 689
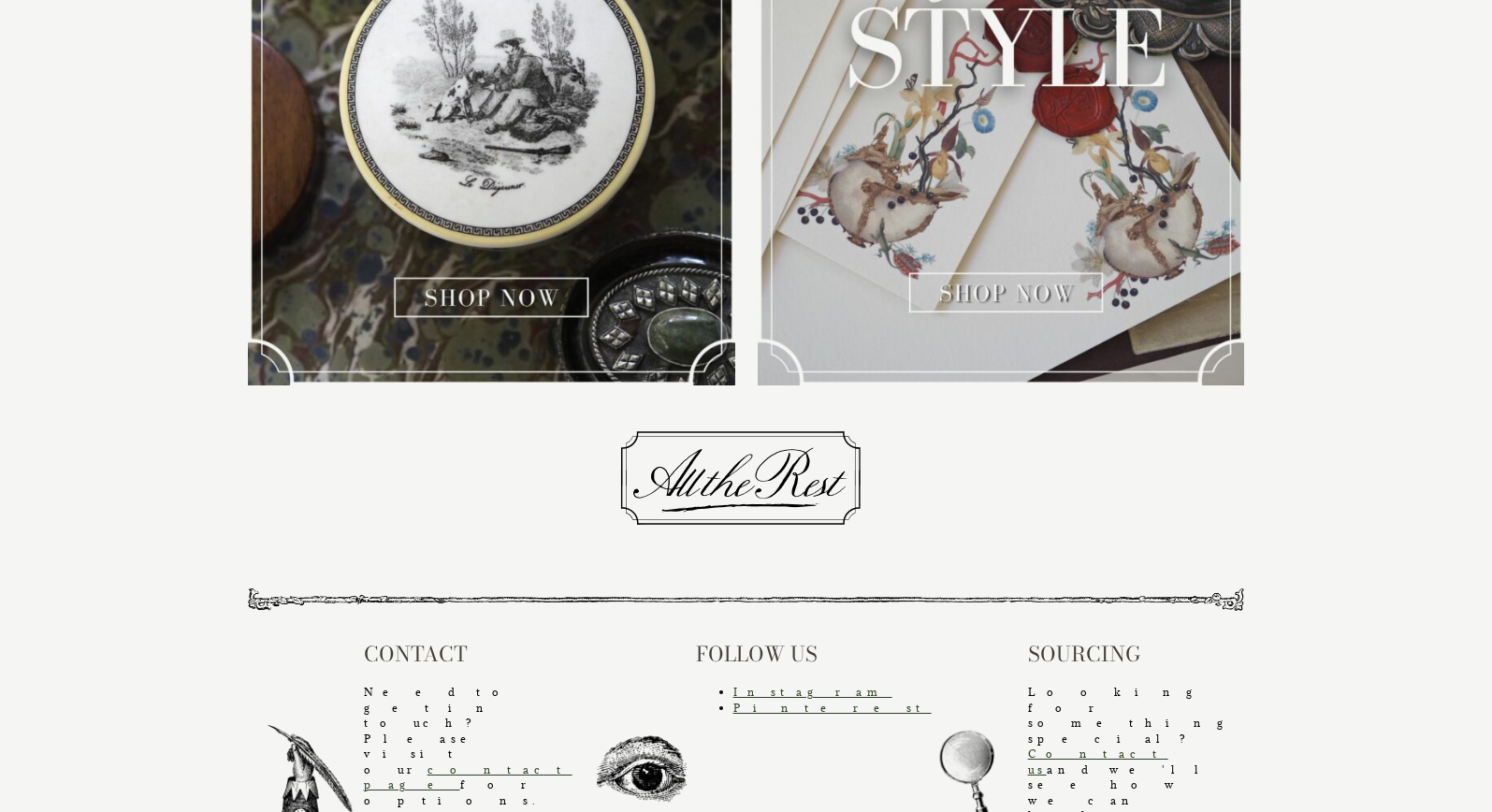
scroll to position [2355, 0]
click at [476, 308] on img at bounding box center [491, 43] width 486 height 689
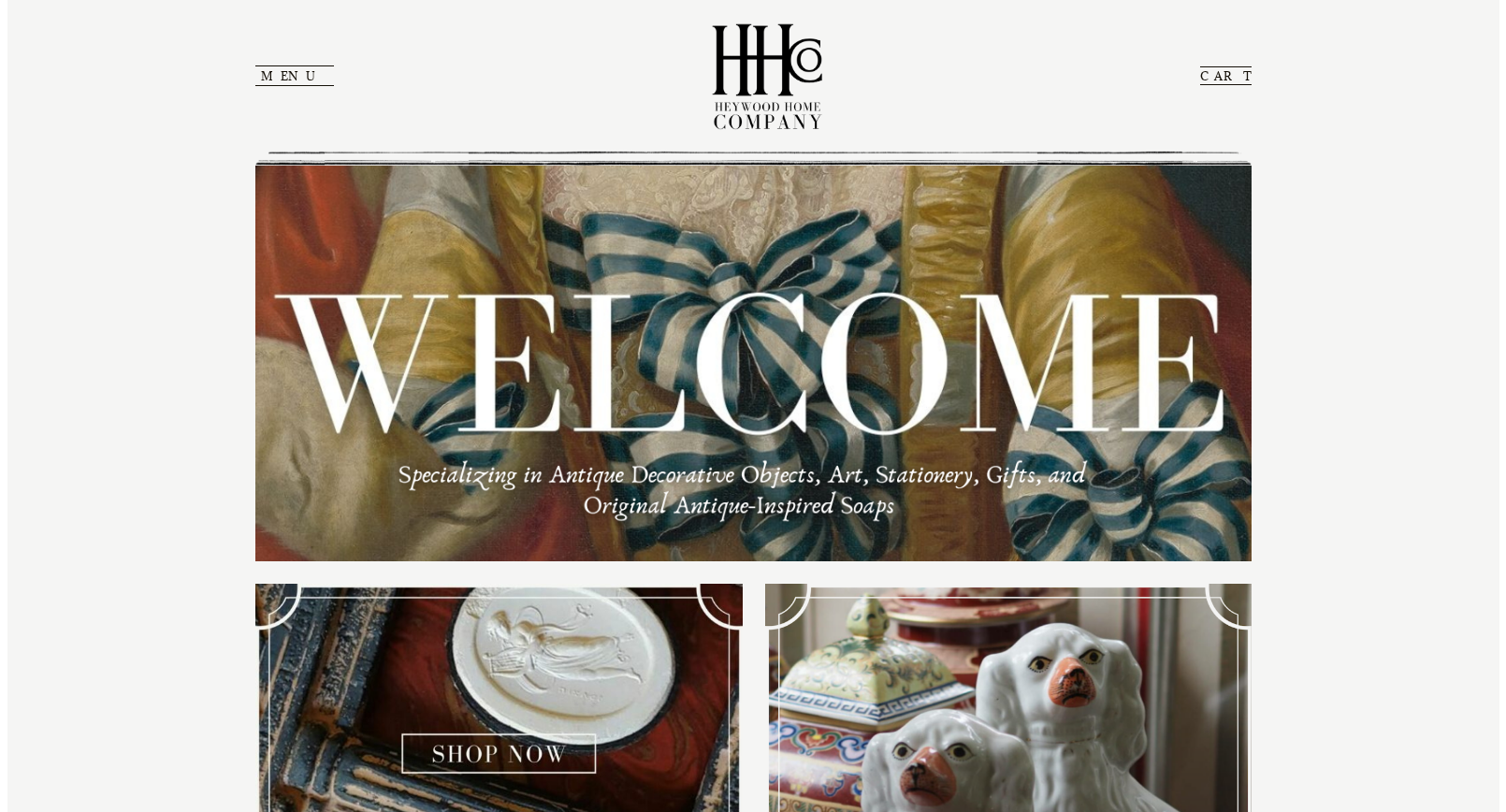
scroll to position [0, 0]
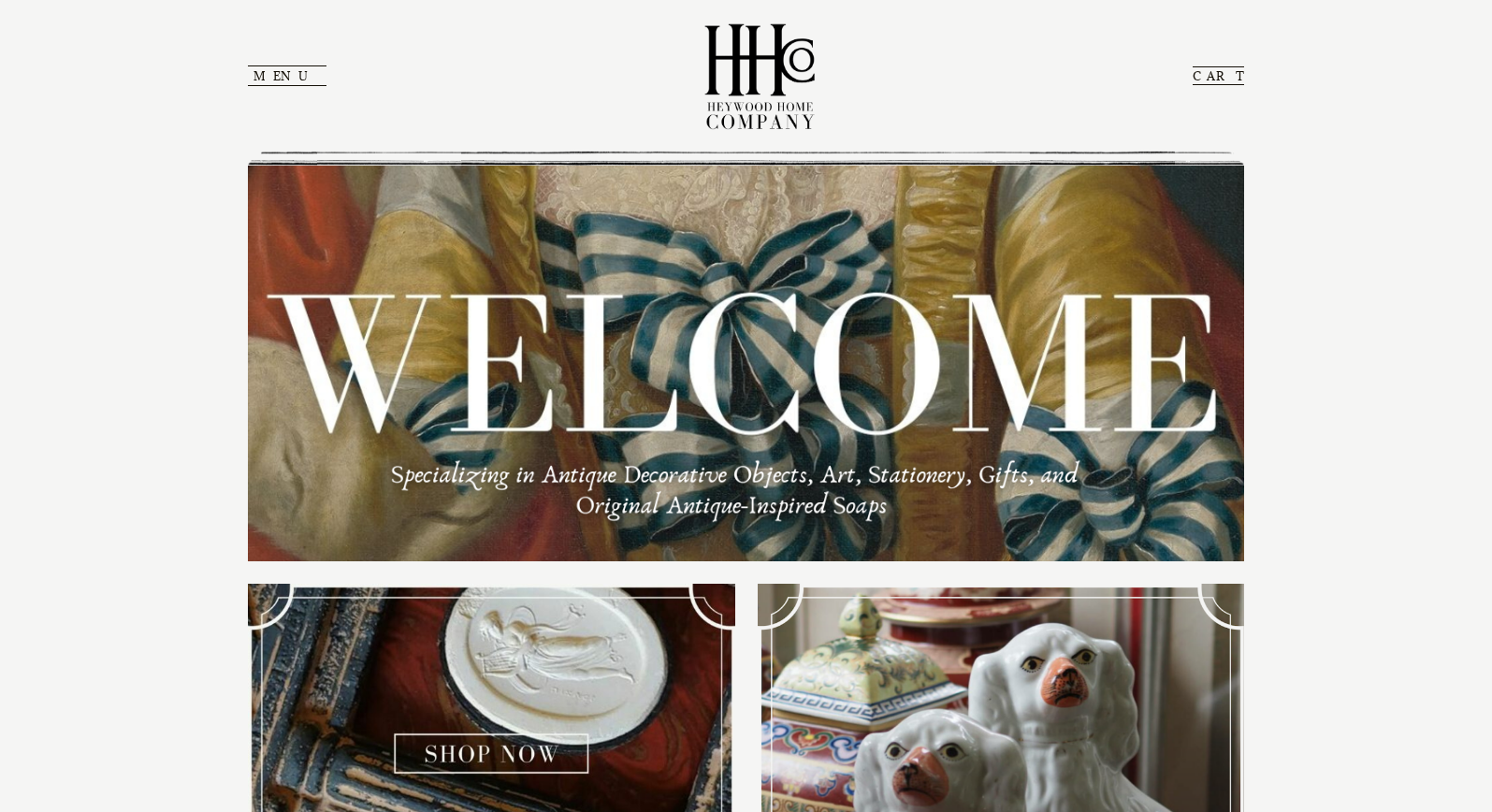
click at [271, 69] on button "Menu" at bounding box center [287, 75] width 78 height 21
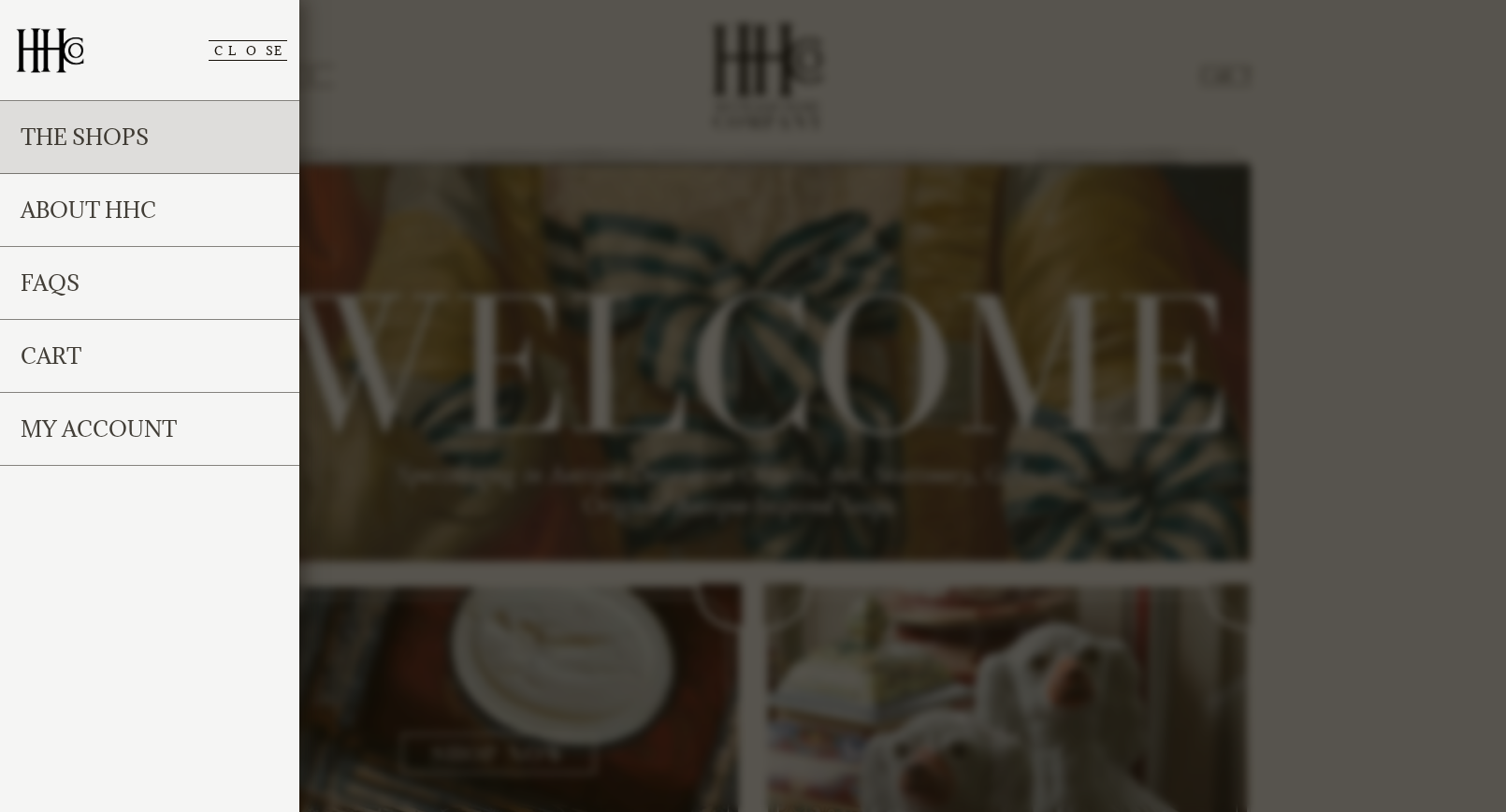
click at [147, 149] on link "The Shops" at bounding box center [150, 138] width 300 height 73
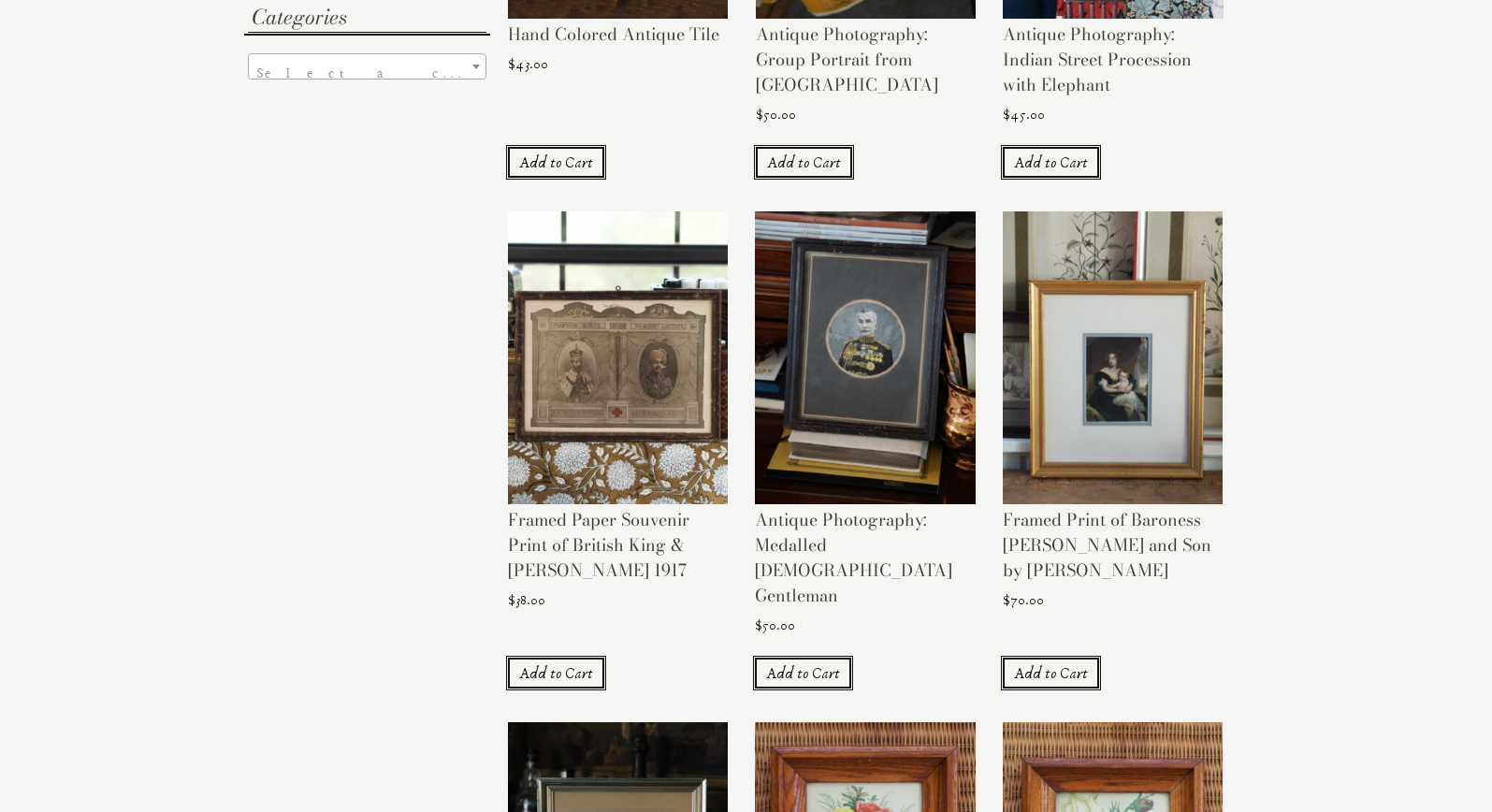
scroll to position [642, 0]
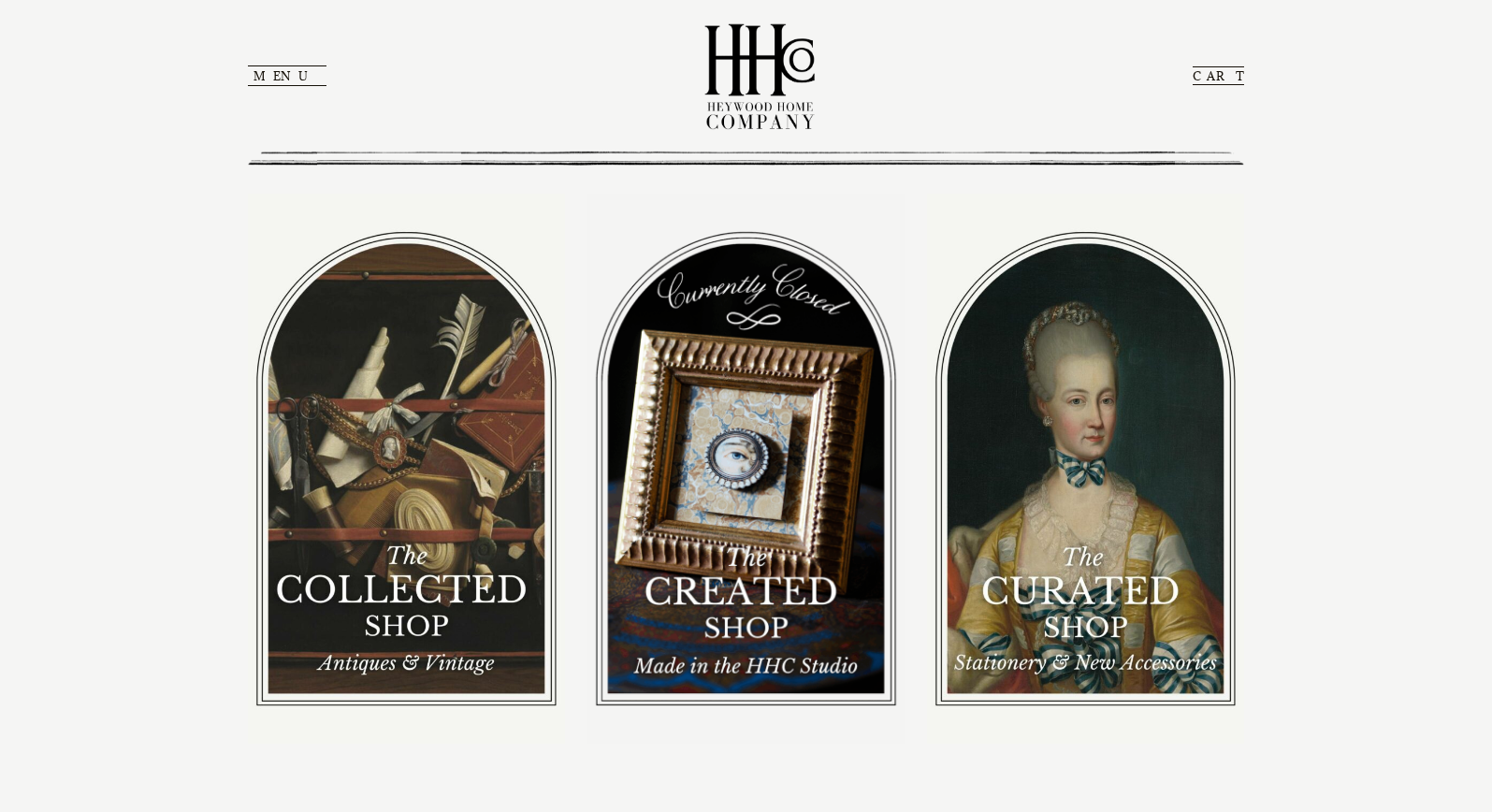
click at [247, 77] on header "Menu Close The Shops About HHC FAQs Cart My Account CART" at bounding box center [746, 82] width 1492 height 166
click at [270, 91] on section "Menu Close The Shops About HHC FAQs Cart My Account CART" at bounding box center [746, 75] width 997 height 151
click at [270, 73] on button "Menu" at bounding box center [287, 75] width 78 height 21
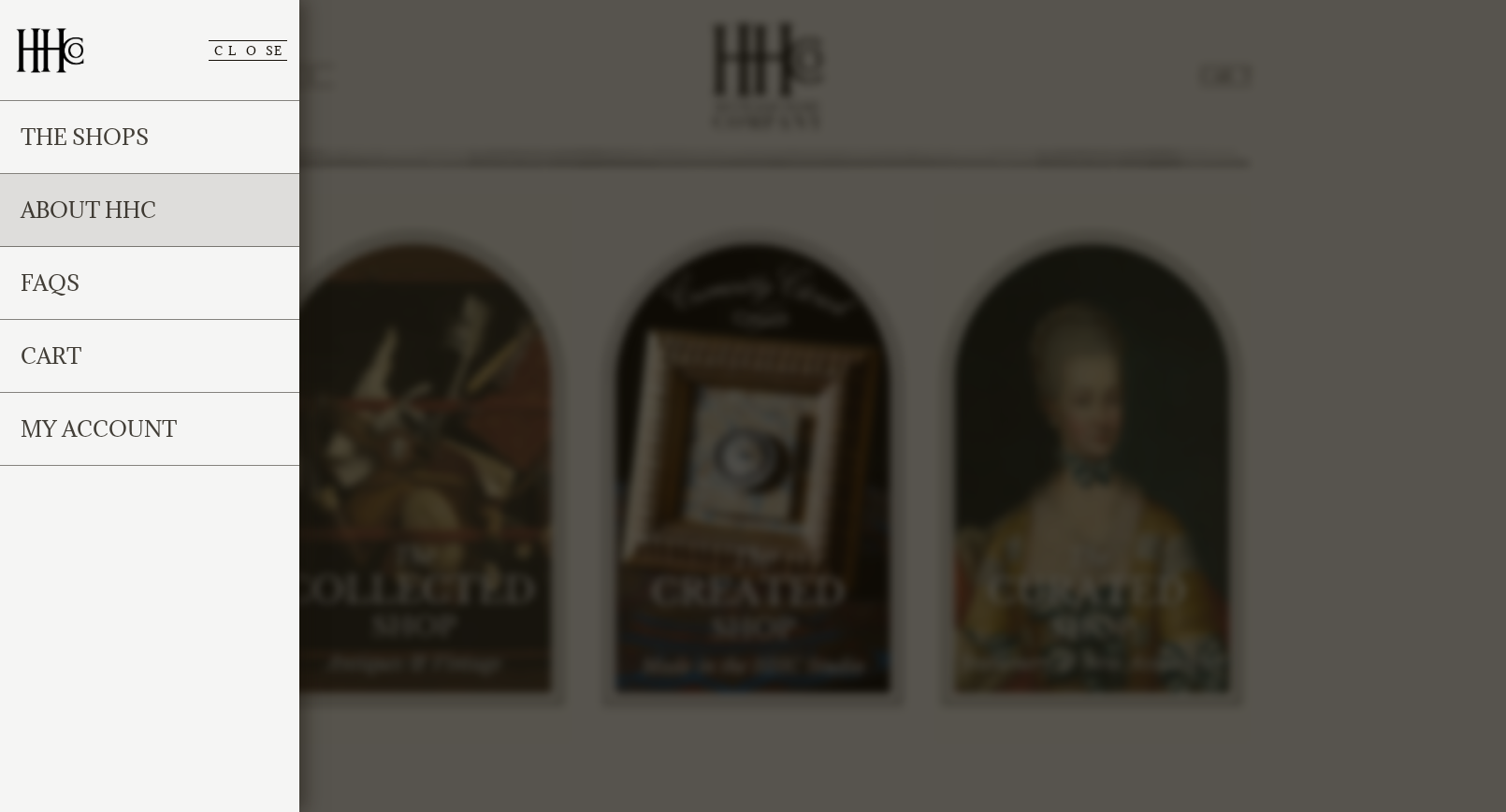
click at [131, 217] on link "About HHC" at bounding box center [150, 210] width 300 height 73
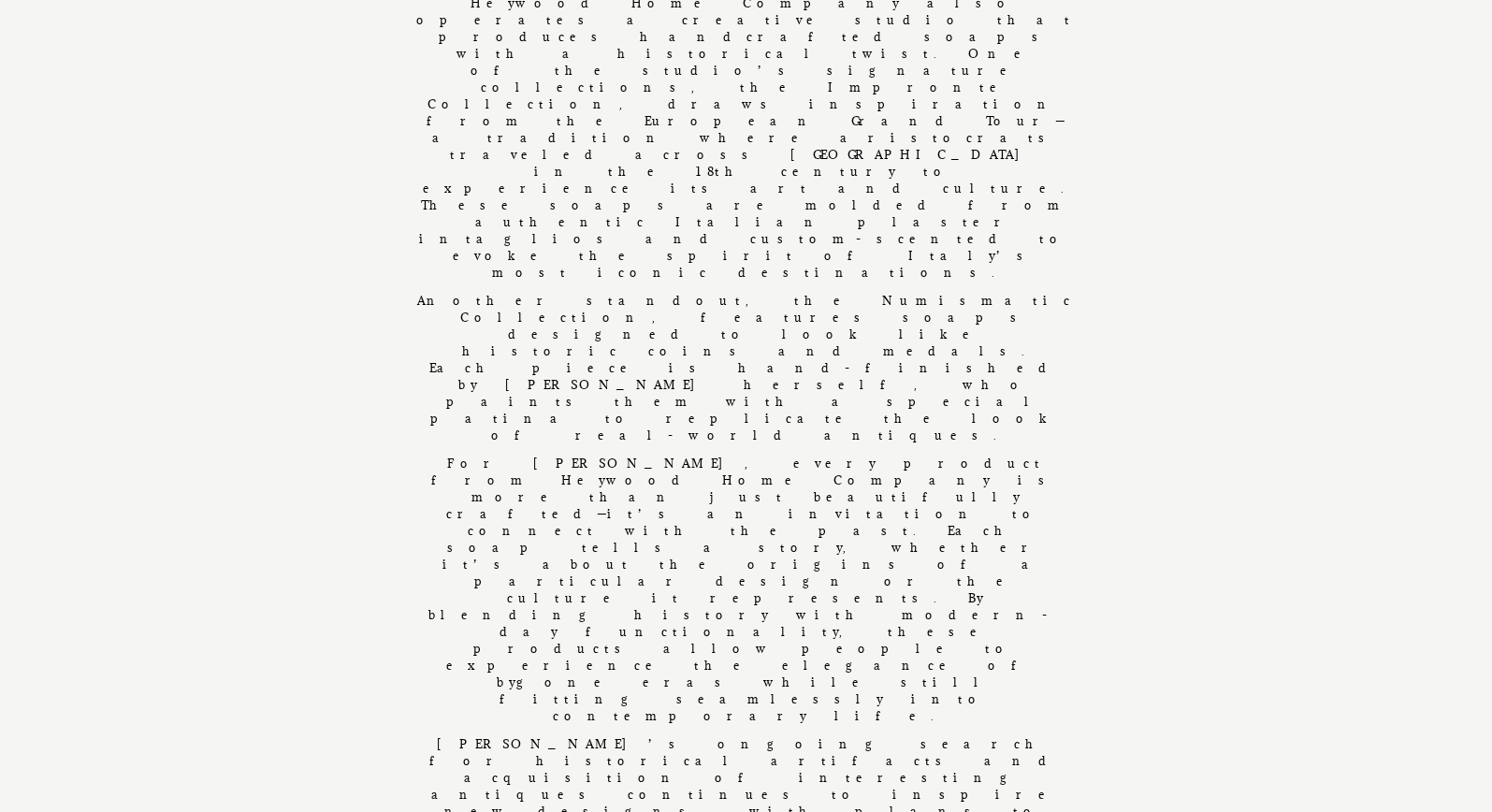
scroll to position [929, 0]
